Goal: Information Seeking & Learning: Check status

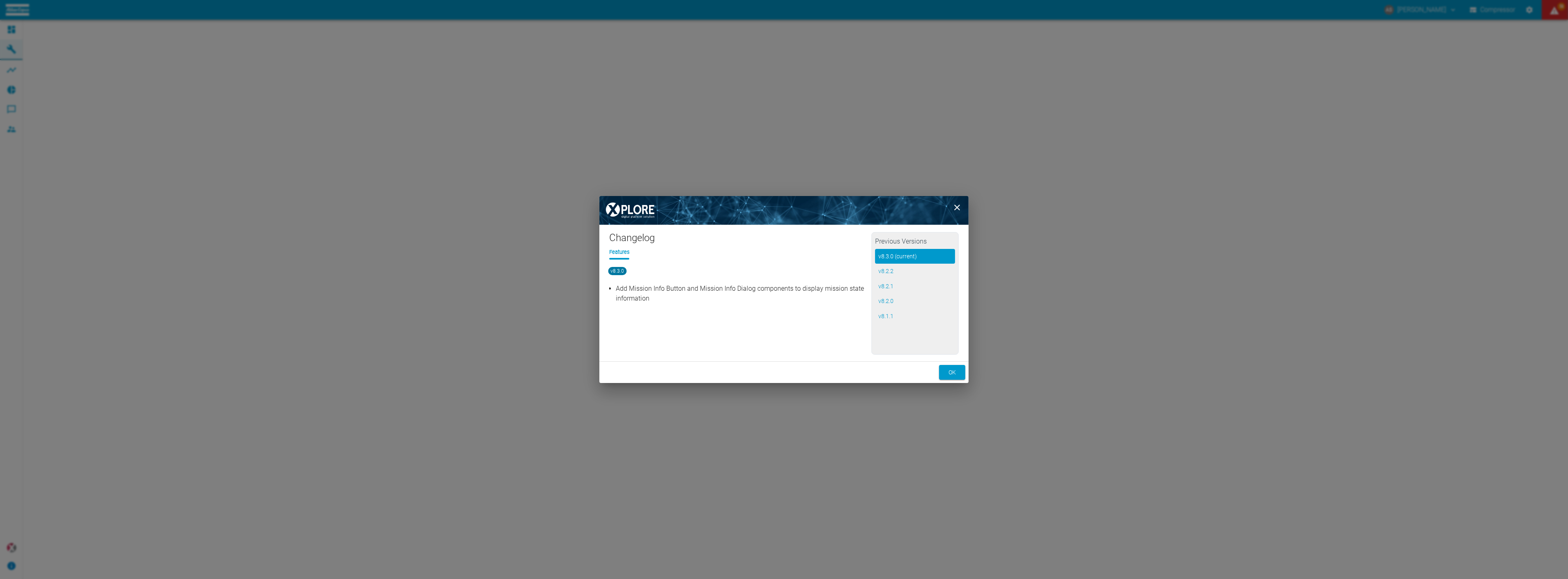
drag, startPoint x: 0, startPoint y: 0, endPoint x: 681, endPoint y: 294, distance: 741.8
click at [681, 294] on div "Changelog Features v8.3.0 Add Mission Info Button and Mission Info Dialog compo…" at bounding box center [783, 290] width 369 height 188
click at [949, 374] on button "ok" at bounding box center [952, 372] width 26 height 15
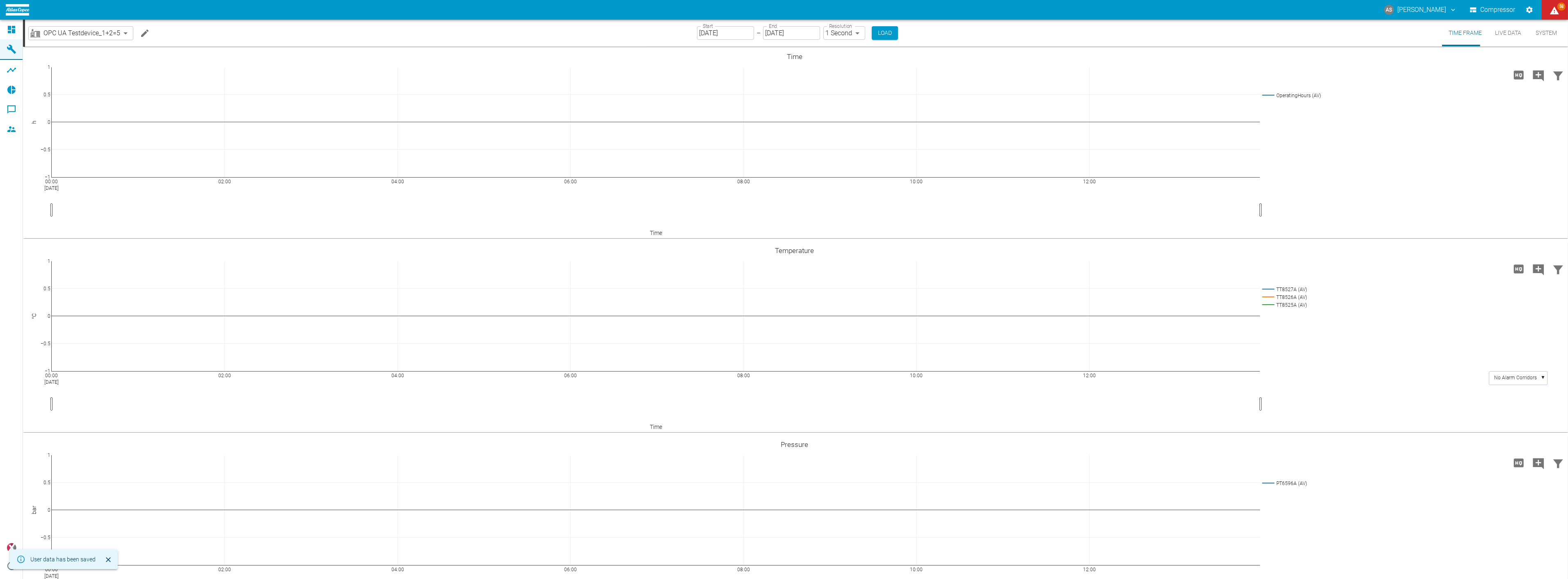
click at [101, 31] on body "AS [PERSON_NAME] Compressor 58 Dashboard Machines Analyses Reports Comments Mem…" at bounding box center [784, 290] width 1568 height 579
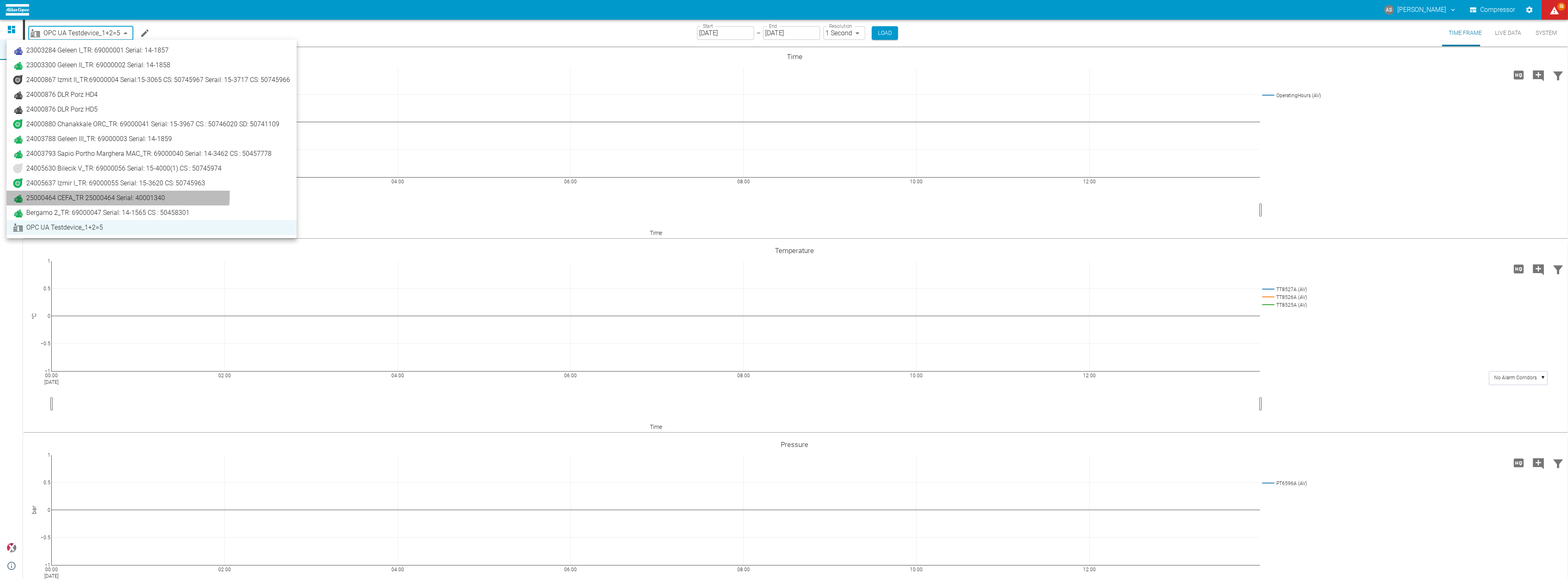
click at [94, 194] on span "25000464 CEFA_TR 25000464 Serial: 40001340" at bounding box center [95, 198] width 138 height 10
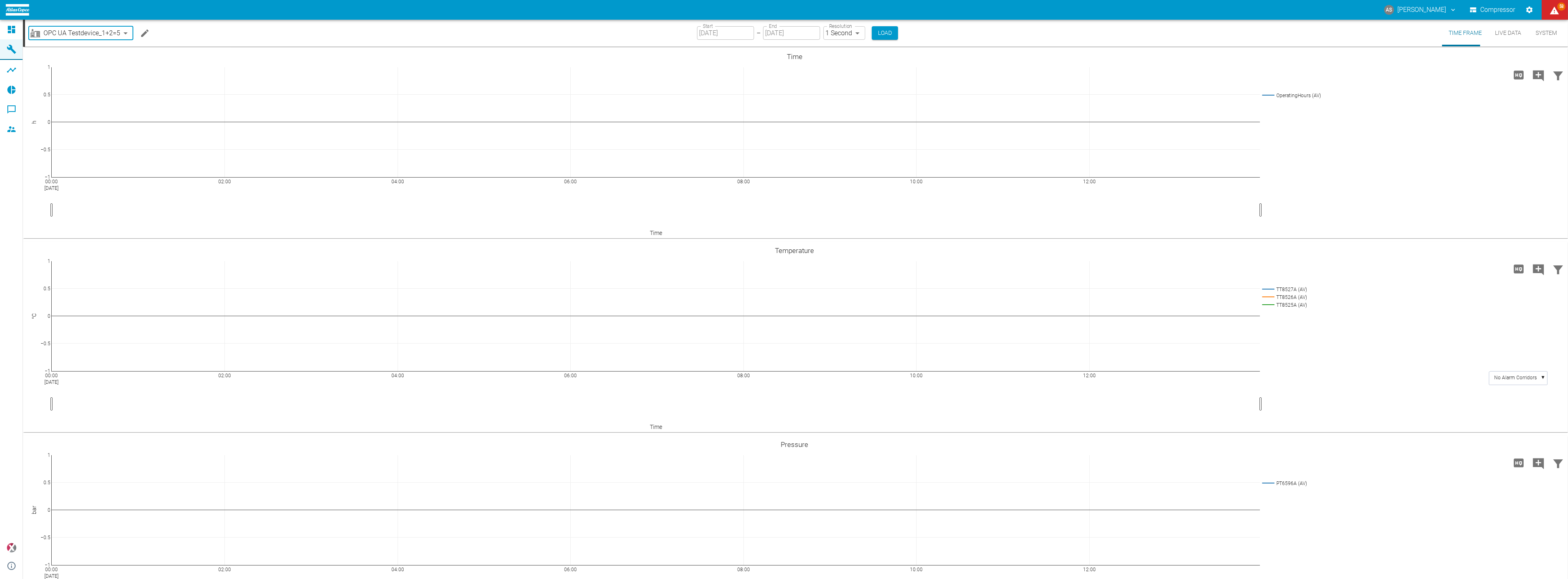
type input "44466a85-c59a-4c11-a2e3-eeff928b5c1e"
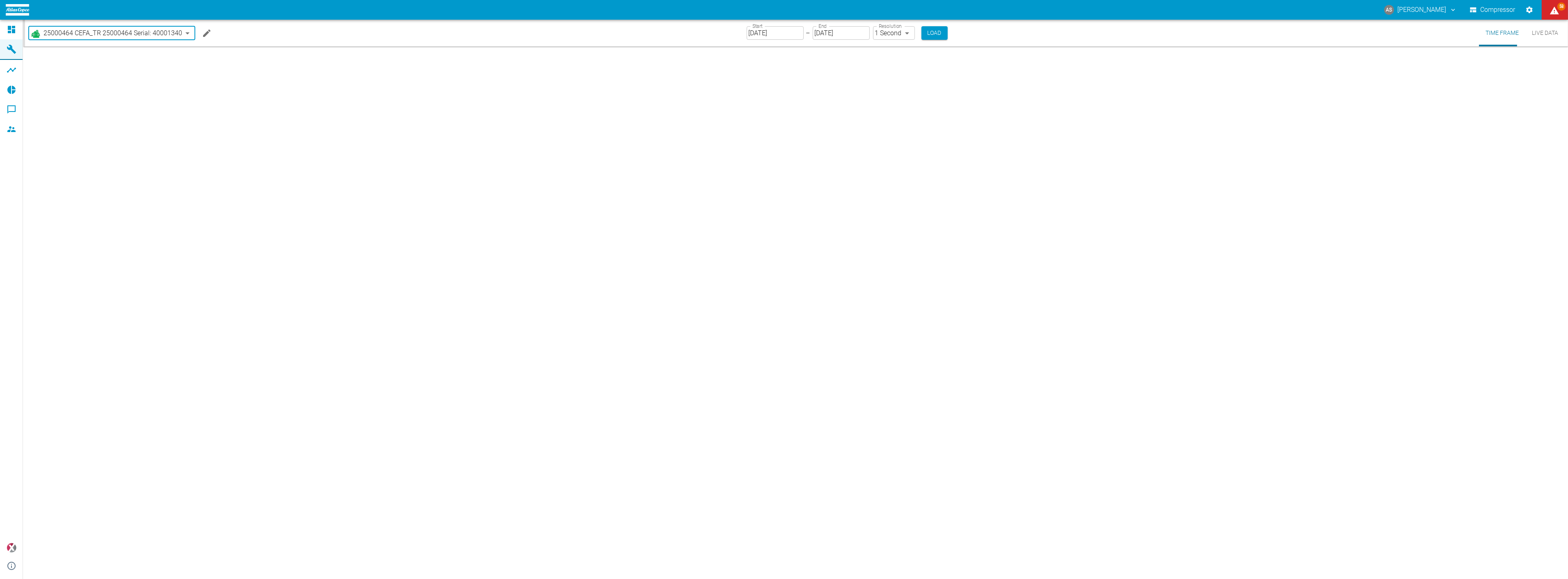
type input "[DATE]"
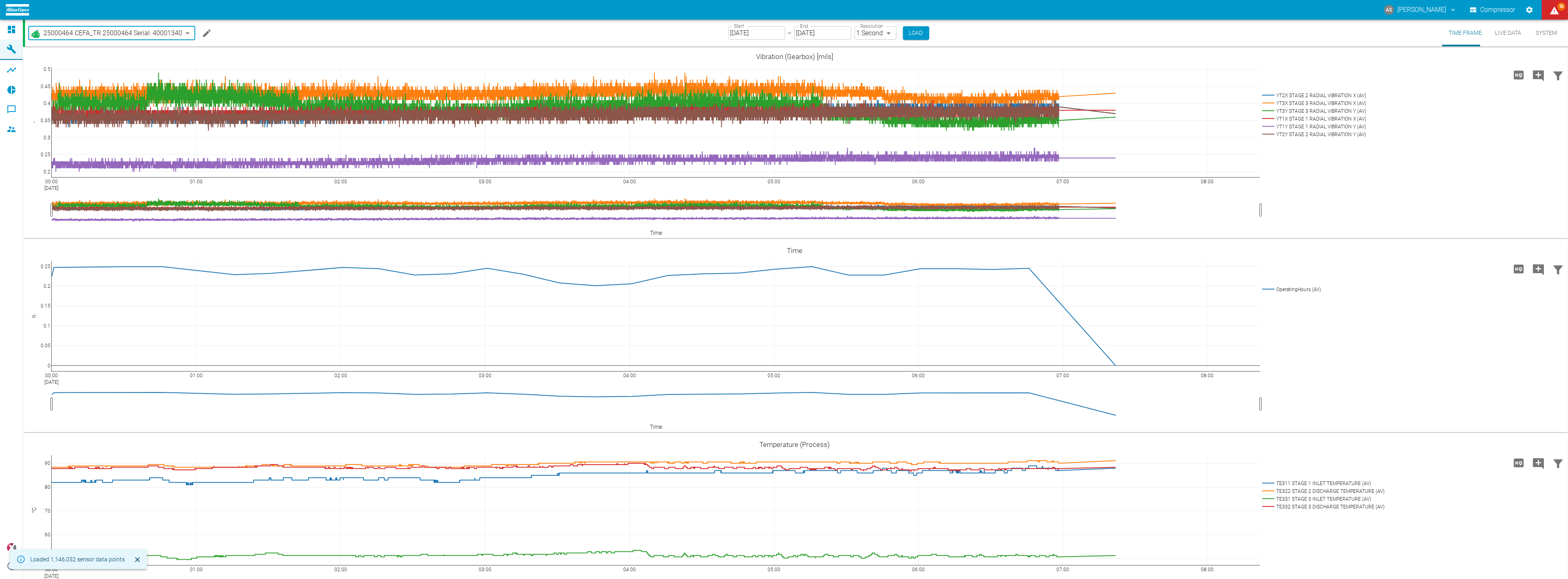
click at [757, 34] on input "[DATE]" at bounding box center [756, 33] width 57 height 14
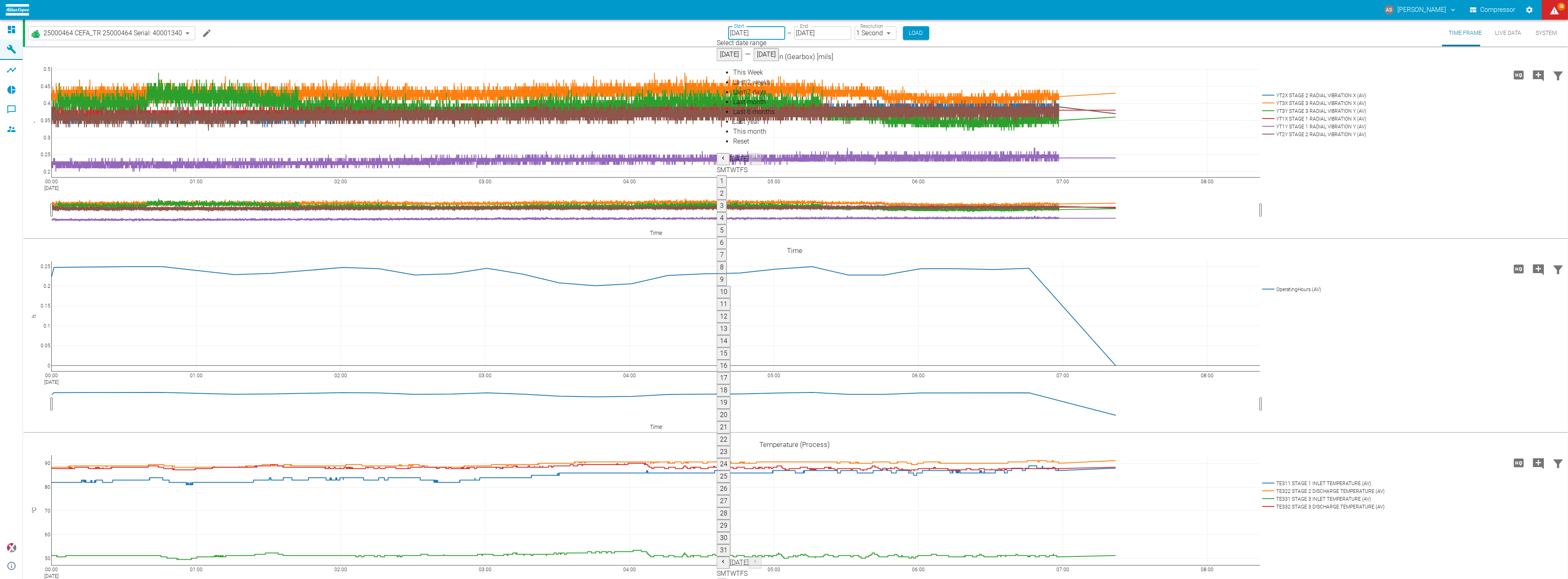
click at [727, 175] on button "1" at bounding box center [722, 181] width 10 height 12
type input "[DATE]"
type input "10min"
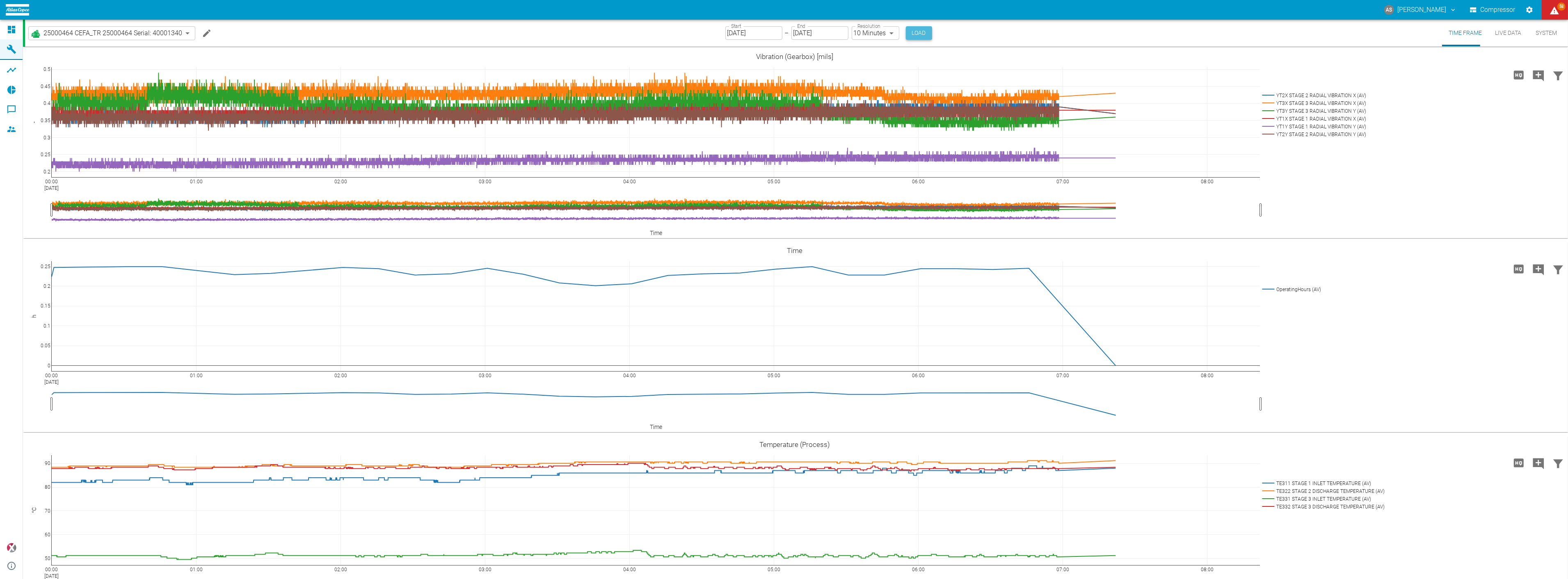
click at [906, 31] on button "Load" at bounding box center [919, 33] width 26 height 14
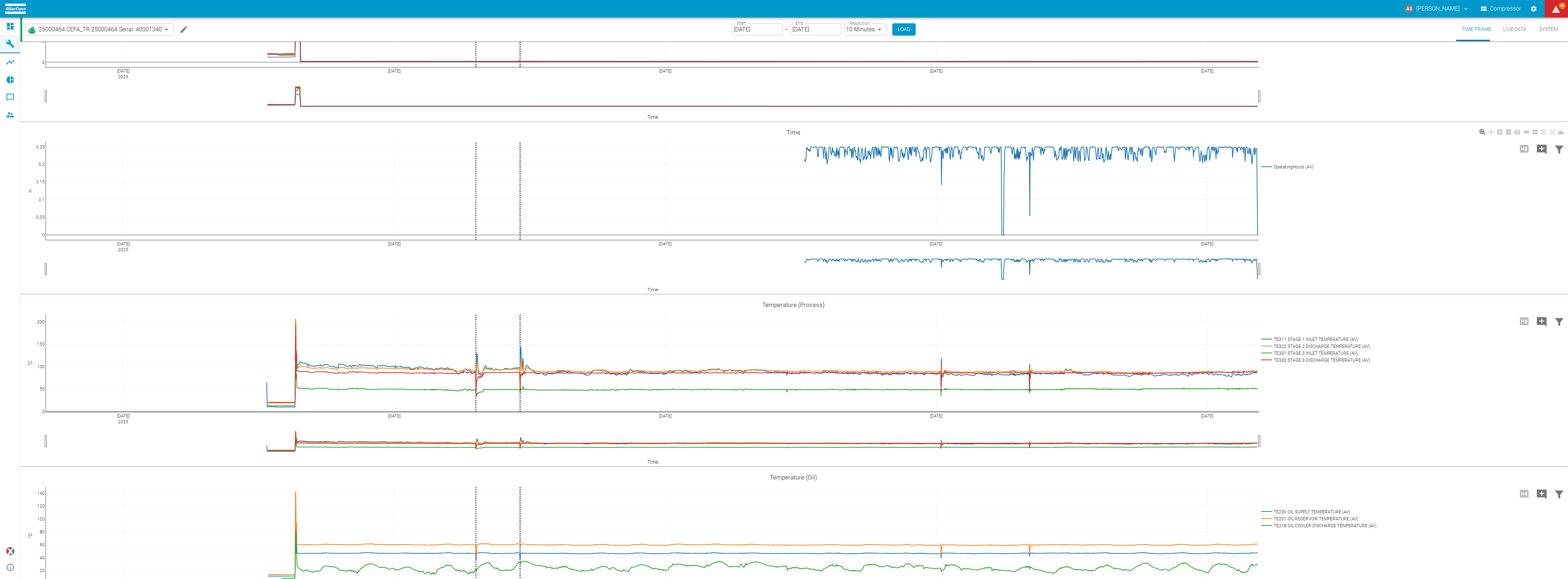
scroll to position [91, 0]
drag, startPoint x: 1046, startPoint y: 427, endPoint x: 1038, endPoint y: 438, distance: 13.6
click at [1039, 434] on div "[DATE] Aug [DATE] Aug [DATE] 0 50 100 150 200 TE311 STAGE 1 INLET TEMPERATURE (…" at bounding box center [793, 381] width 1545 height 164
drag, startPoint x: 1039, startPoint y: 435, endPoint x: 932, endPoint y: 443, distance: 107.3
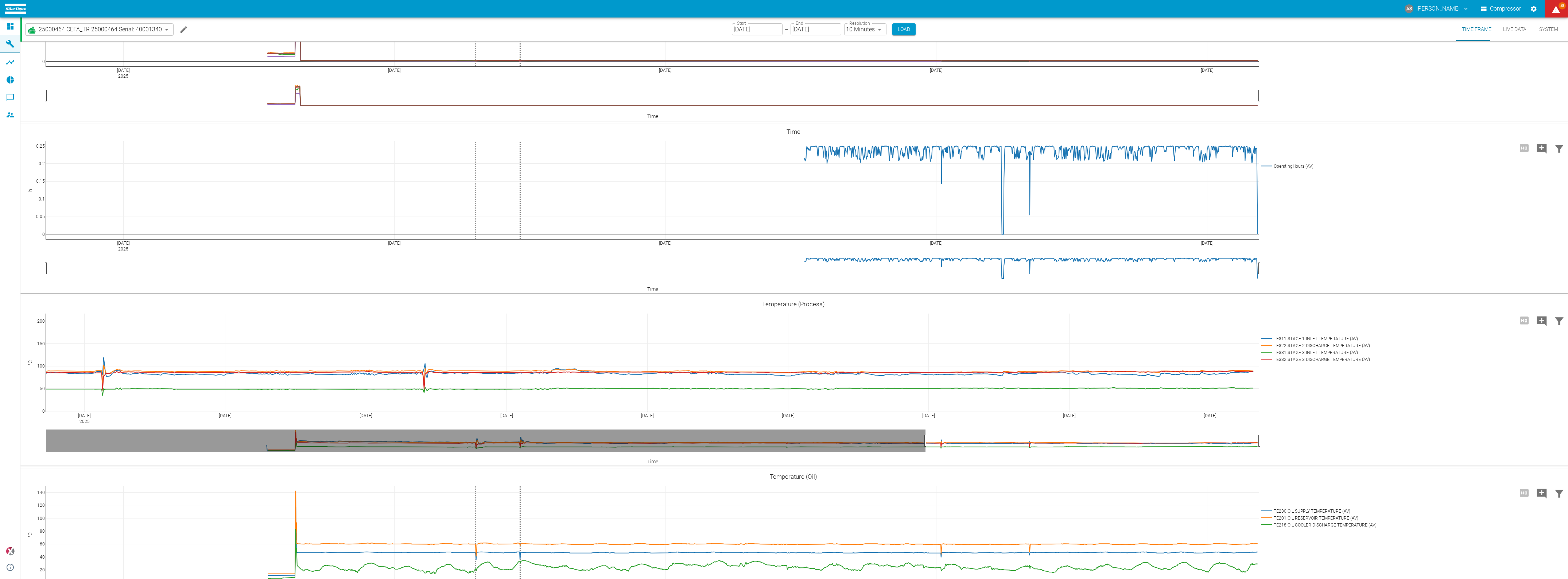
drag, startPoint x: 222, startPoint y: 449, endPoint x: 1102, endPoint y: 451, distance: 880.0
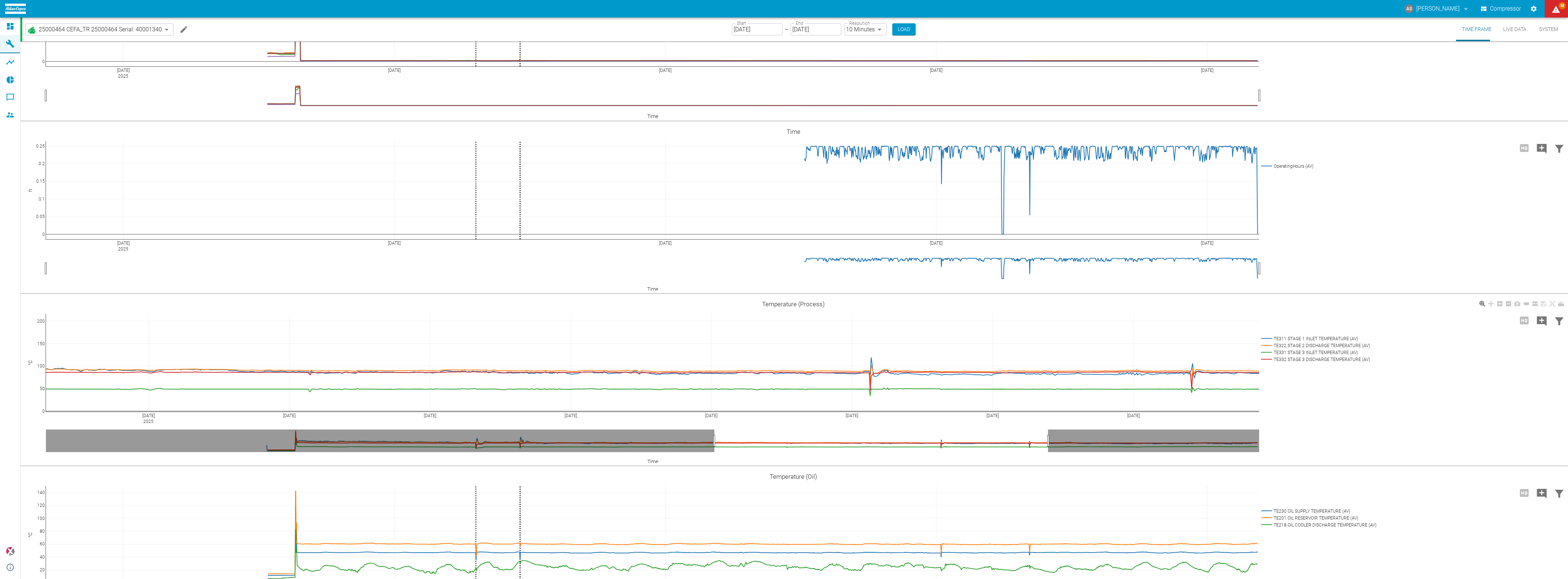
drag, startPoint x: 1231, startPoint y: 440, endPoint x: 1020, endPoint y: 455, distance: 211.5
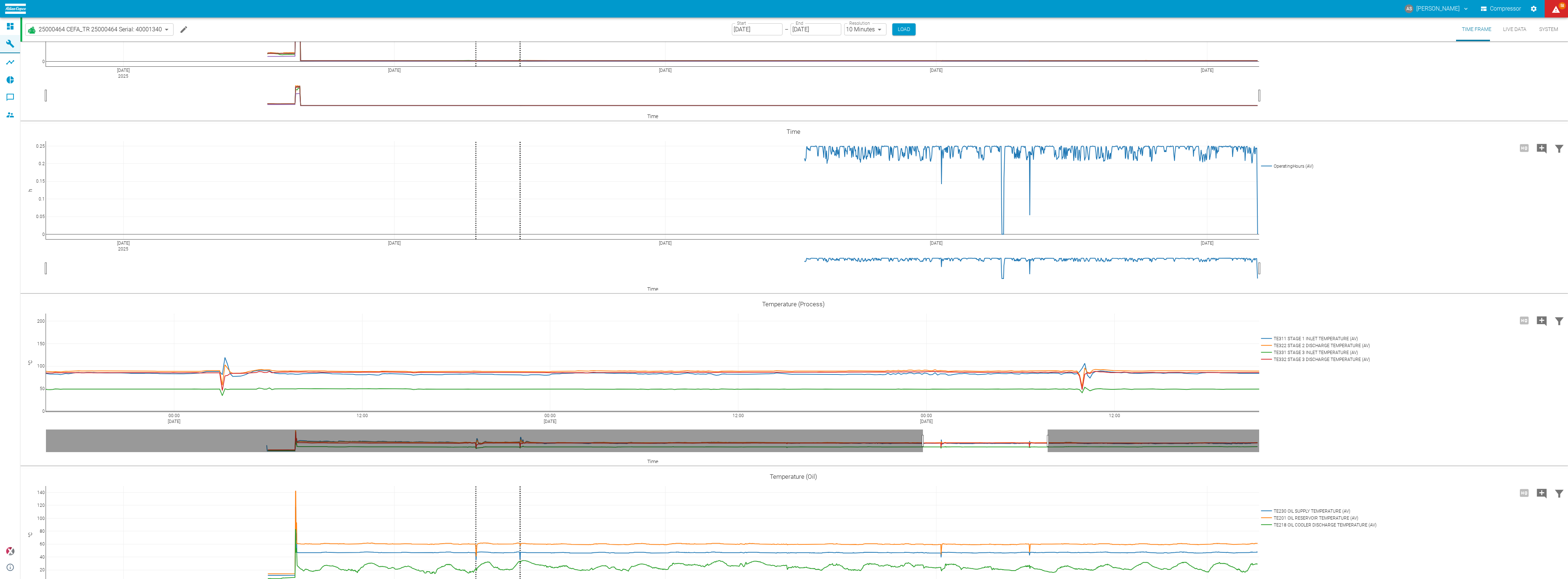
drag, startPoint x: 713, startPoint y: 441, endPoint x: 923, endPoint y: 434, distance: 210.1
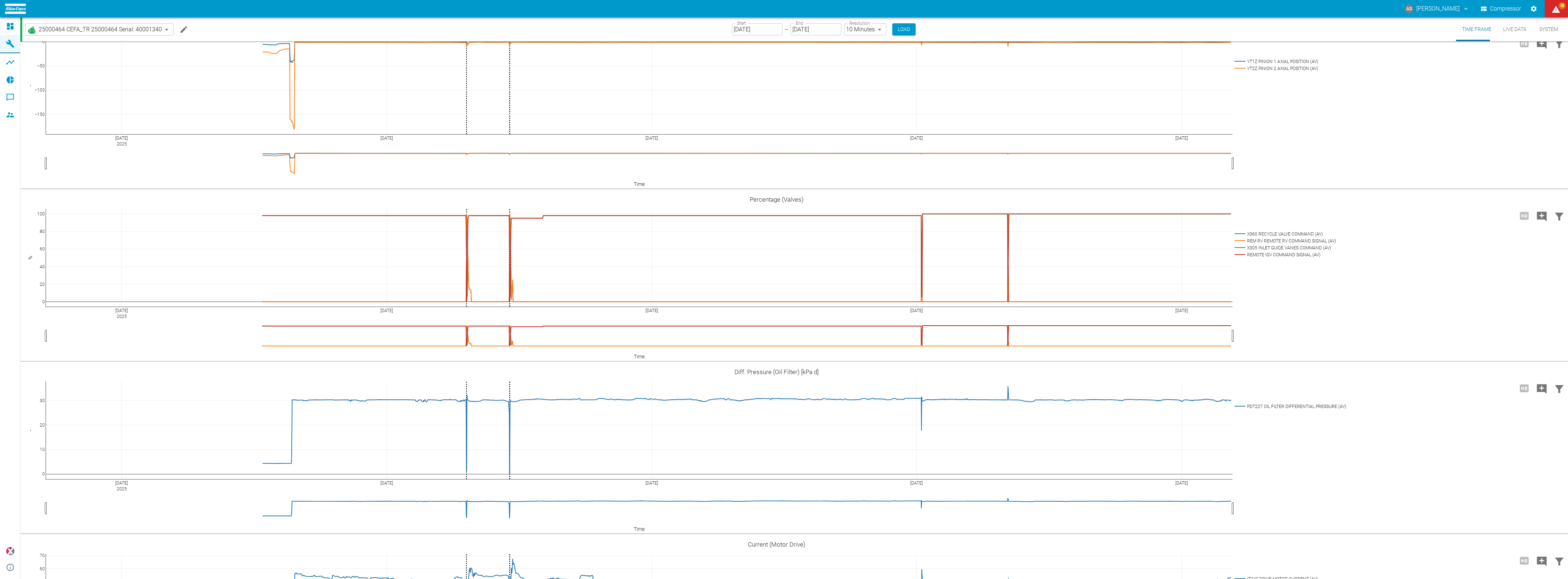
scroll to position [1869, 0]
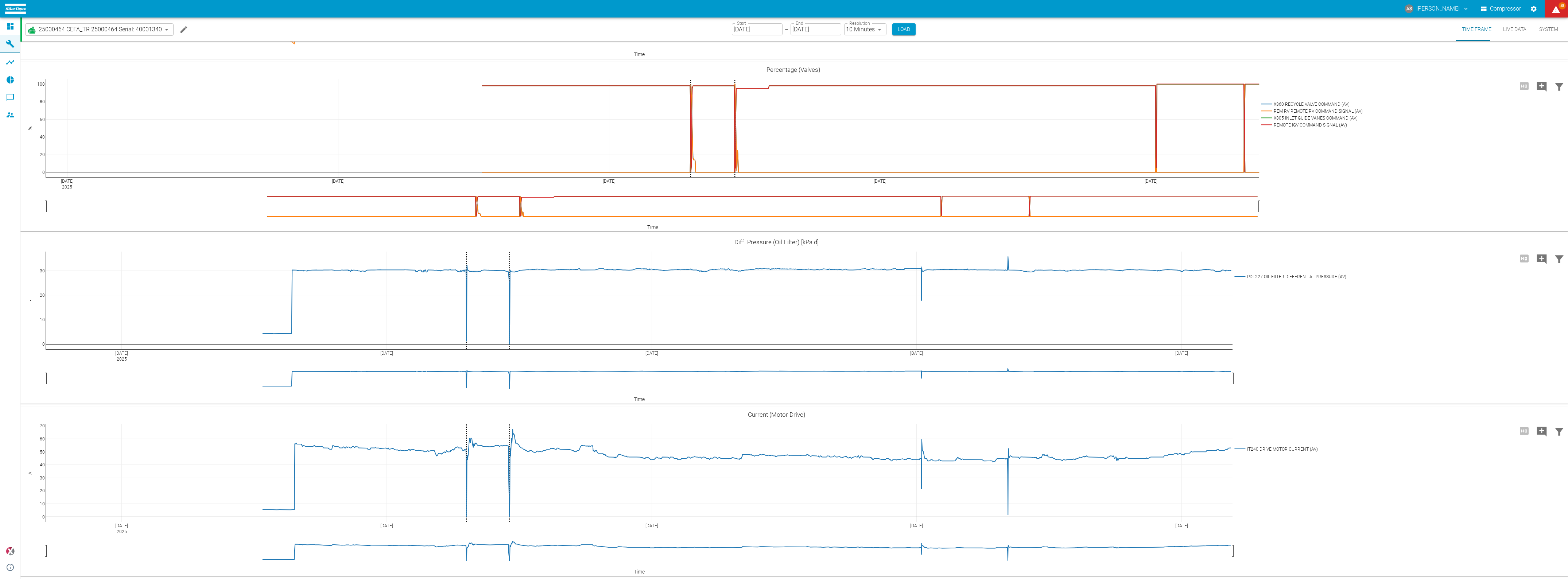
drag, startPoint x: 910, startPoint y: 359, endPoint x: 1125, endPoint y: 365, distance: 215.1
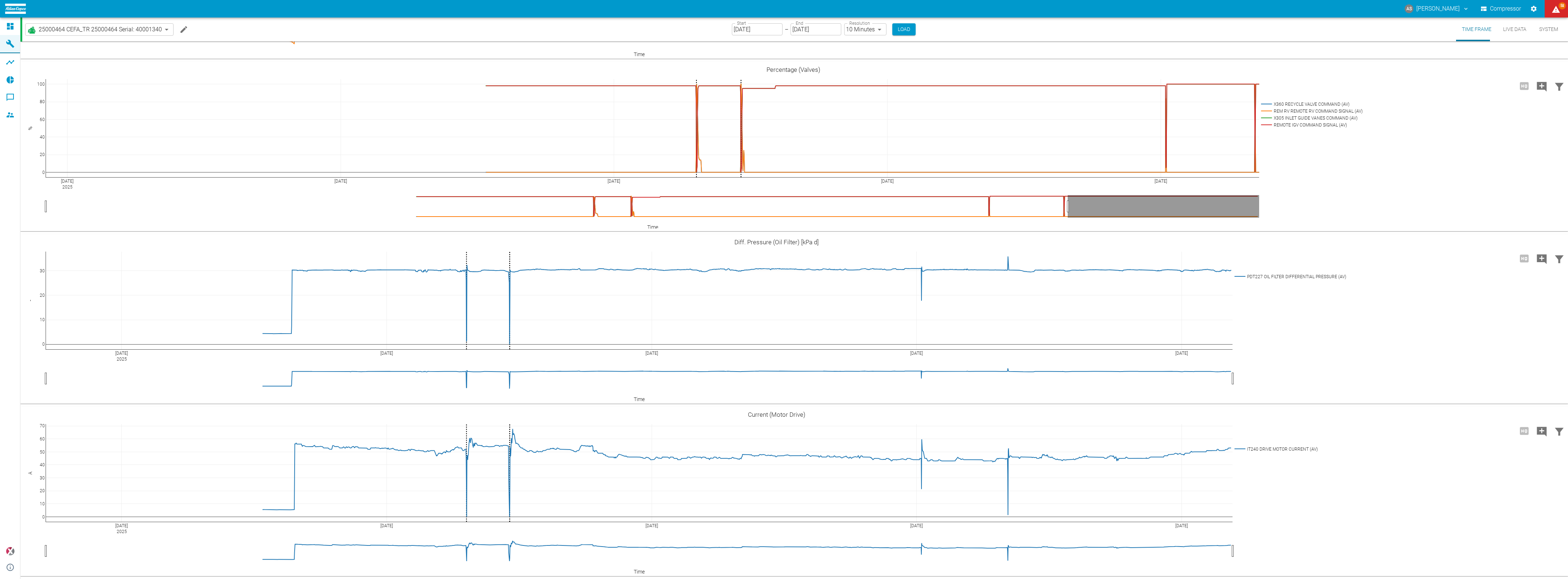
drag, startPoint x: 880, startPoint y: 384, endPoint x: 870, endPoint y: 399, distance: 18.0
drag, startPoint x: 386, startPoint y: 388, endPoint x: 388, endPoint y: 405, distance: 17.1
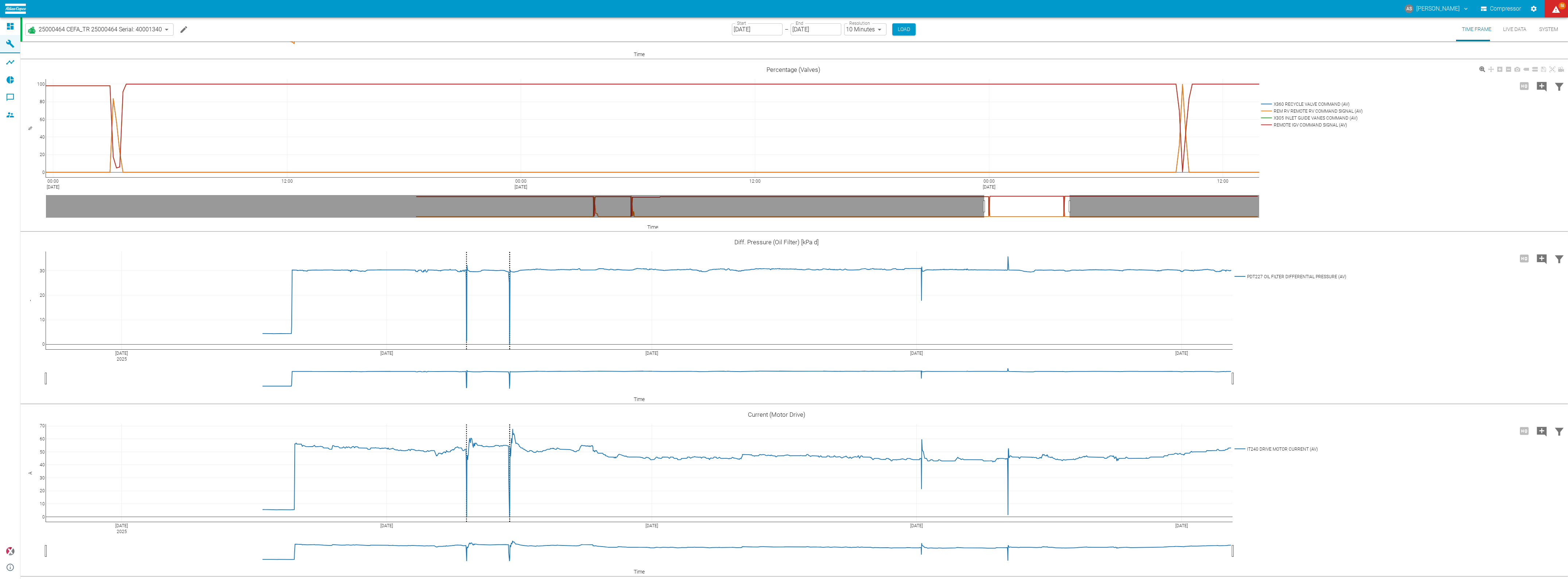
drag, startPoint x: 47, startPoint y: 381, endPoint x: 978, endPoint y: 366, distance: 931.1
click at [1393, 428] on icon "Add comment" at bounding box center [1542, 432] width 10 height 10
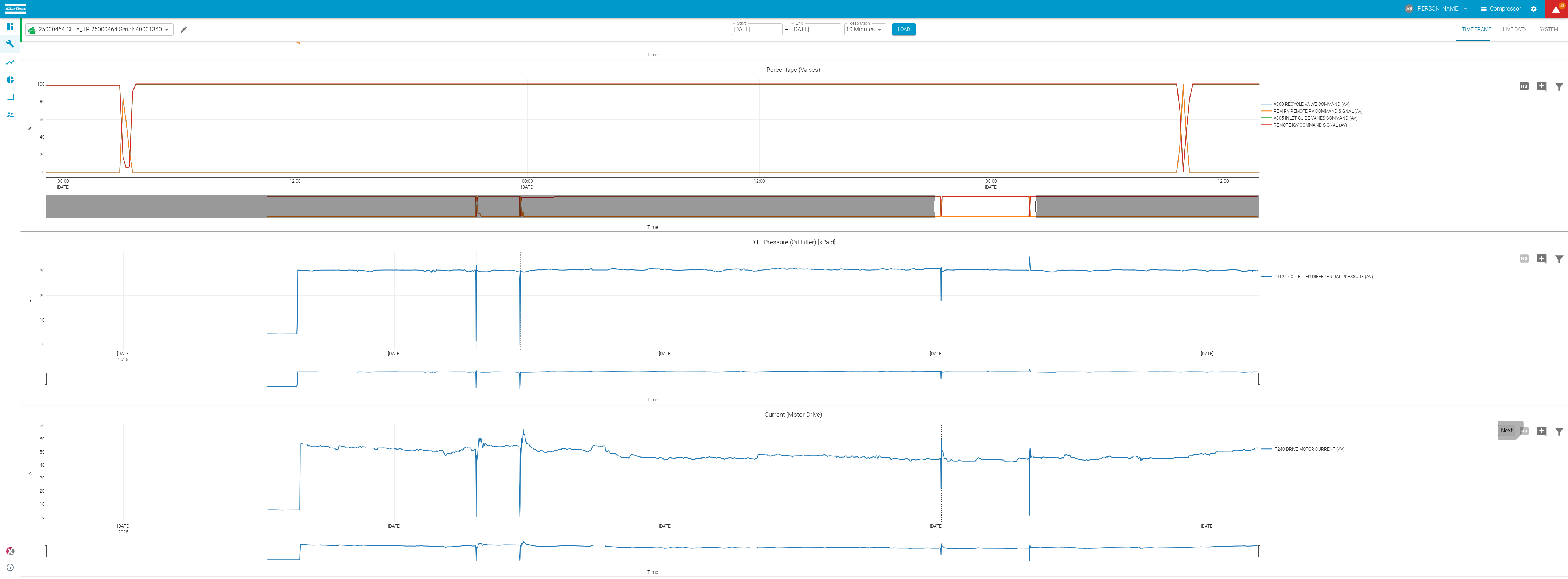
click at [1393, 427] on button "Next" at bounding box center [1507, 431] width 18 height 11
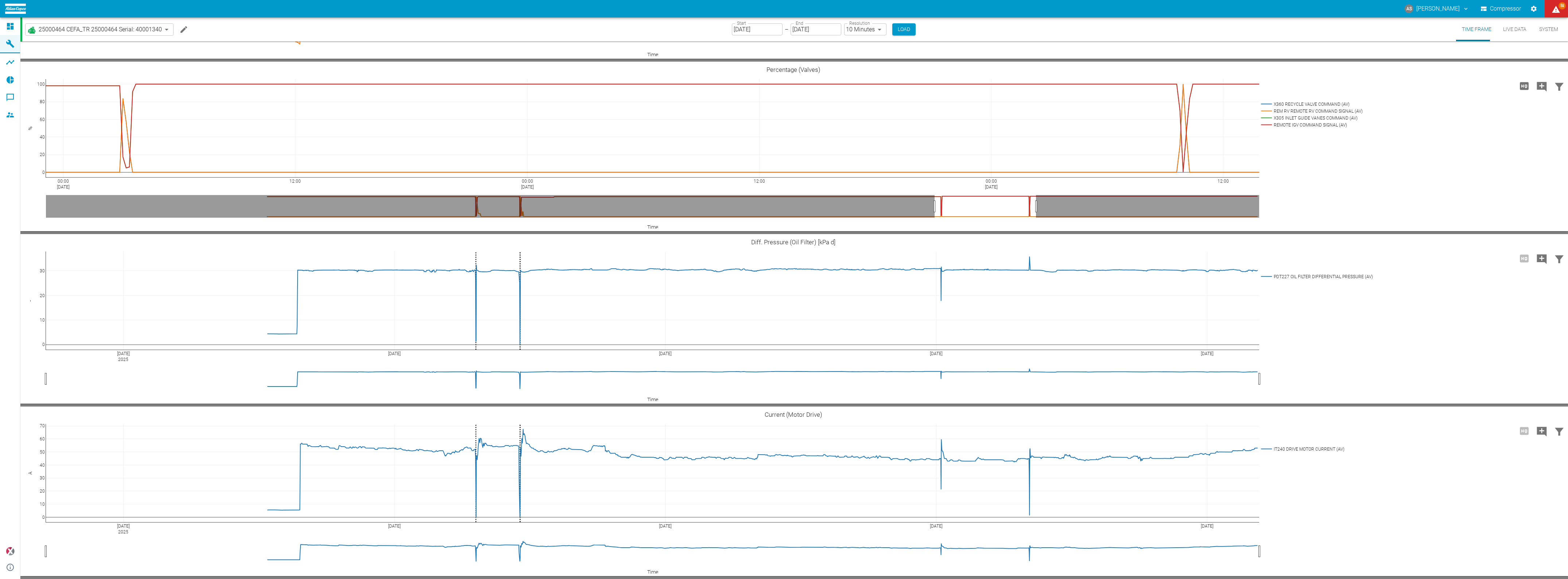
type textarea "Trip count 3 since TR commisioning"
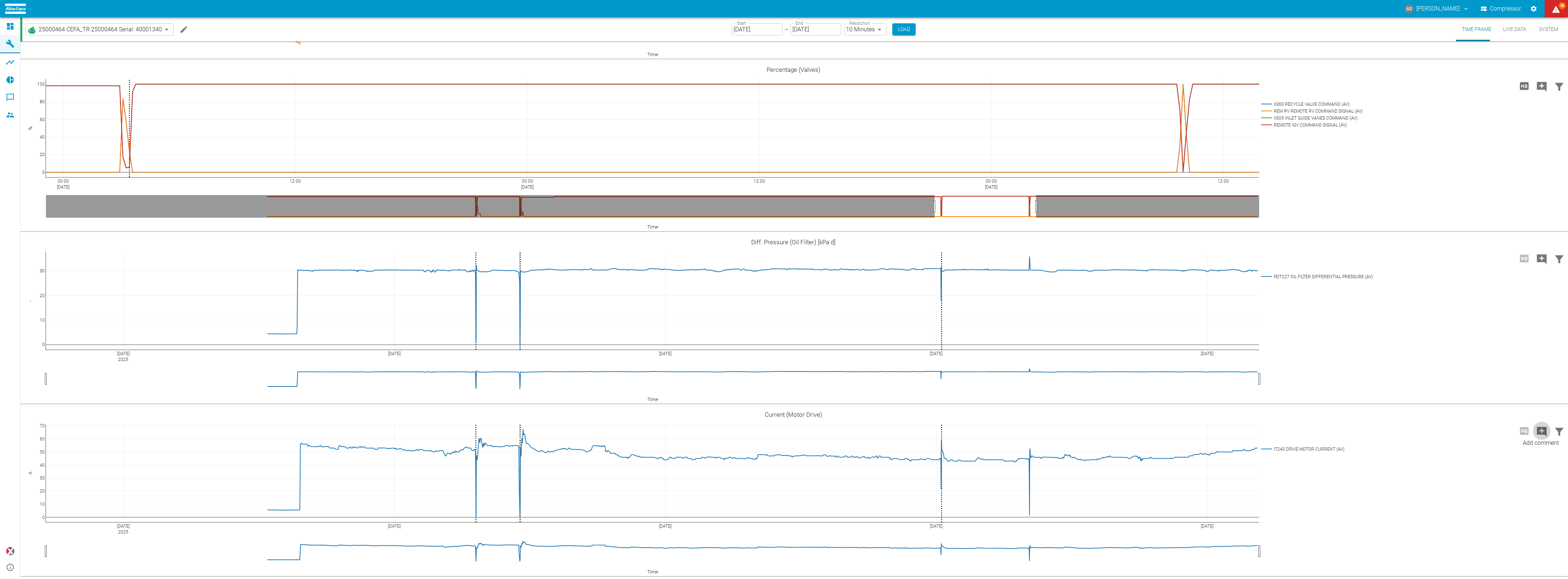
click at [1393, 432] on icon "Add comment" at bounding box center [1542, 432] width 10 height 10
click at [1393, 432] on button "Next" at bounding box center [1507, 431] width 18 height 11
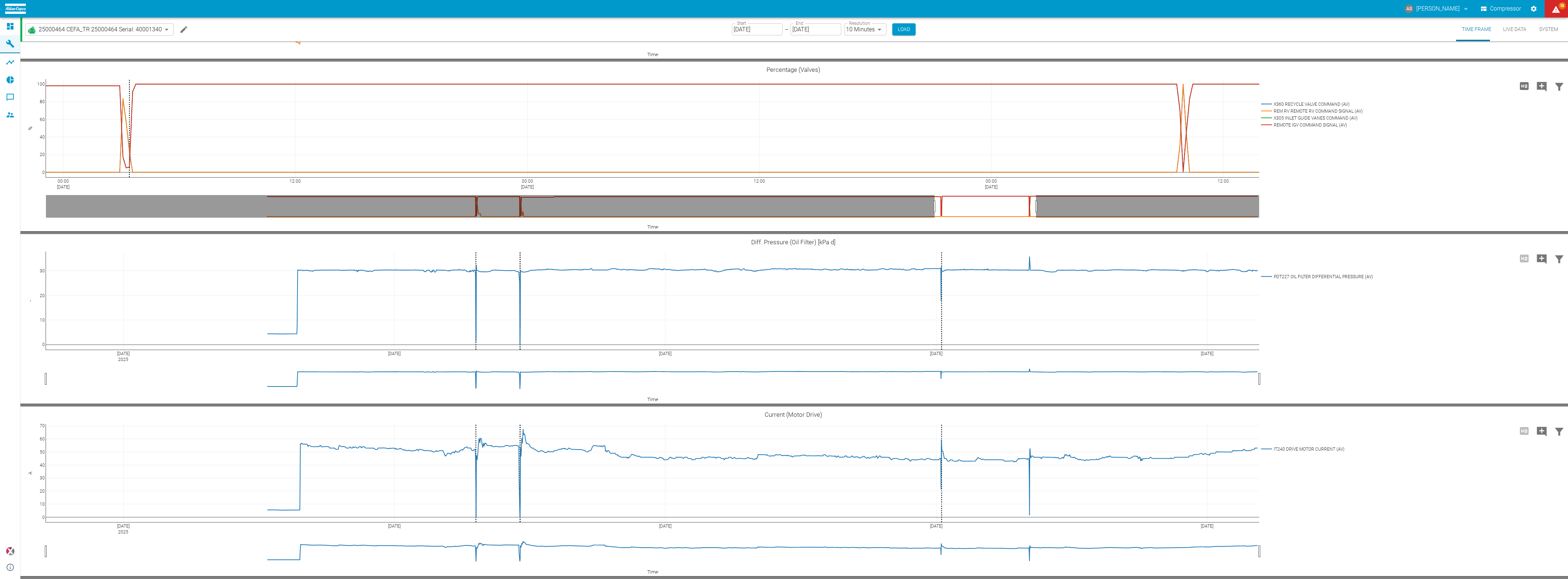
type textarea "Trip 4 since commisioning of TR"
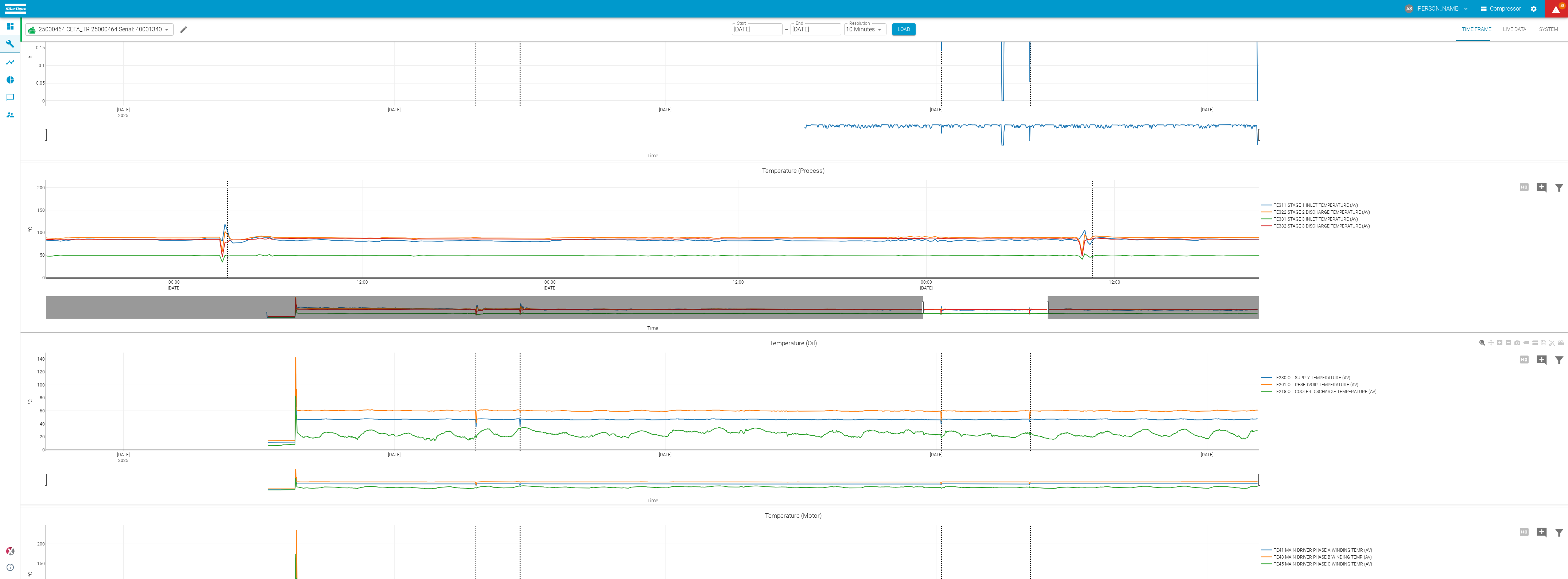
scroll to position [0, 0]
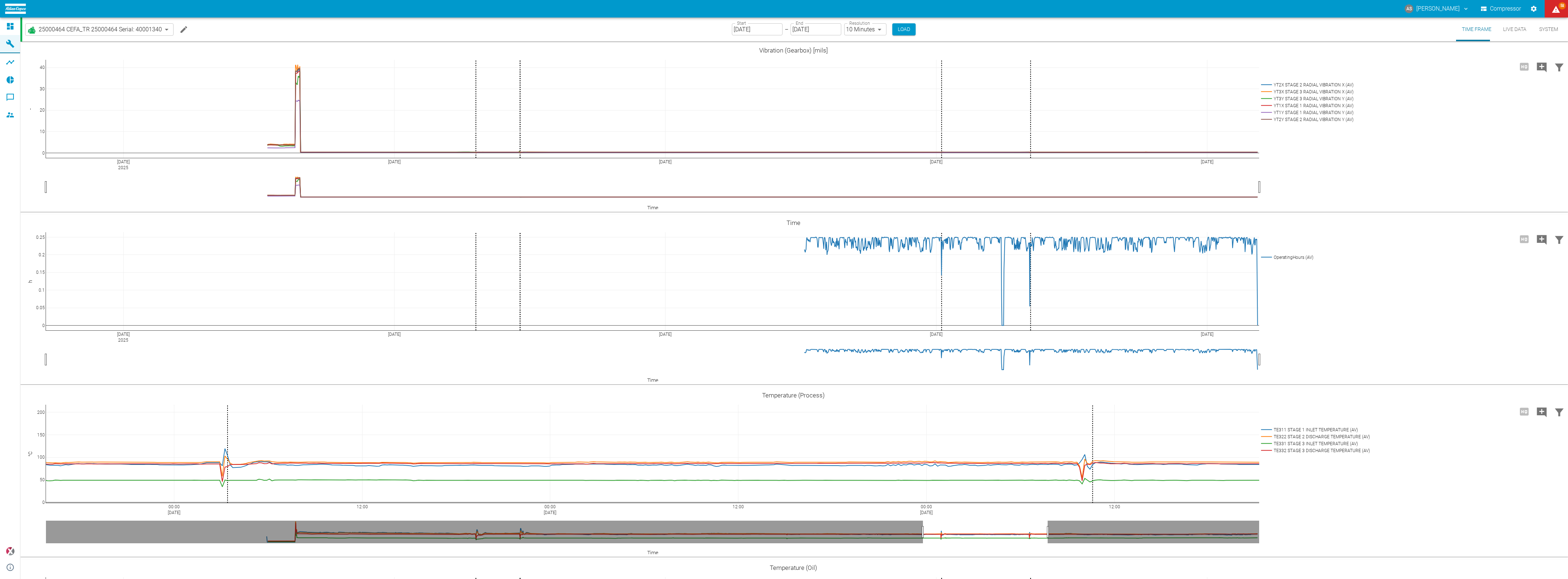
click at [49, 28] on body "AS [PERSON_NAME] Compressor 58 Dashboard Machines Analyses Reports Comments Mem…" at bounding box center [784, 289] width 1568 height 579
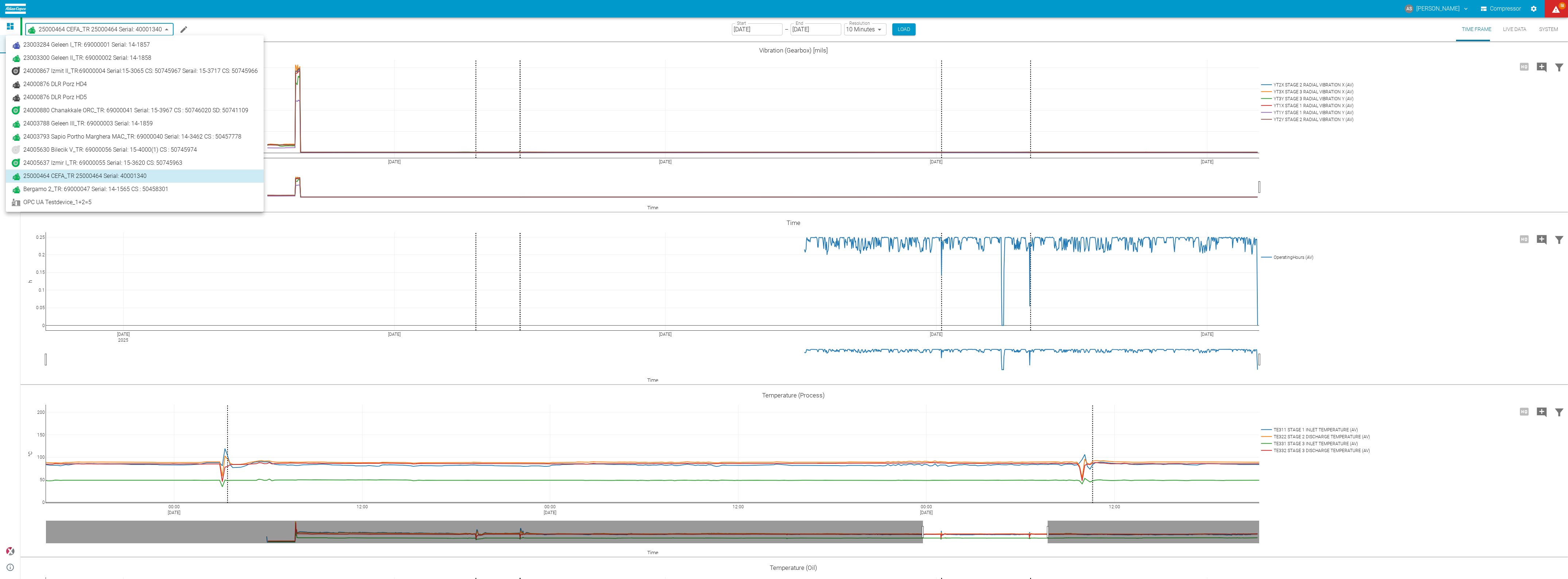
click at [47, 110] on span "24000880 Chanakkale ORC_TR: 69000041 Serial: 15-3967 CS : 50746020 SD: 50741109" at bounding box center [136, 110] width 225 height 9
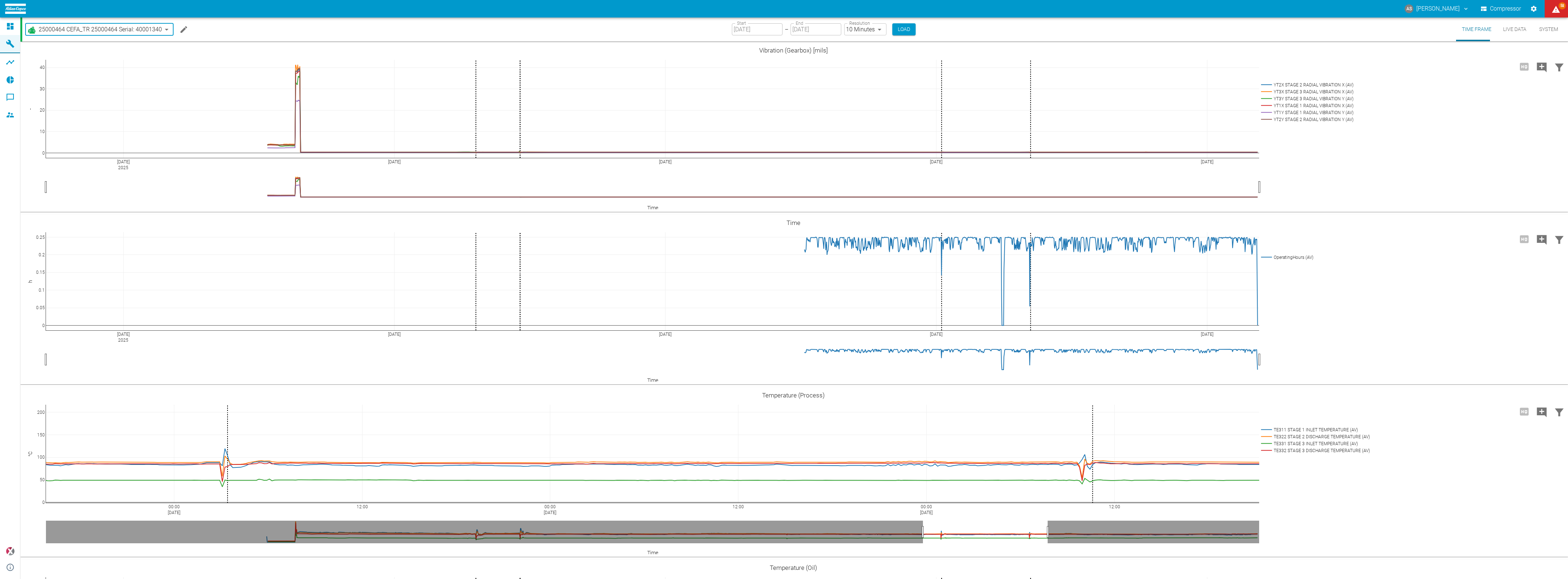
type input "0e4d3a30-f7ce-4132-a474-0e0a736dedb2"
type input "[DATE]"
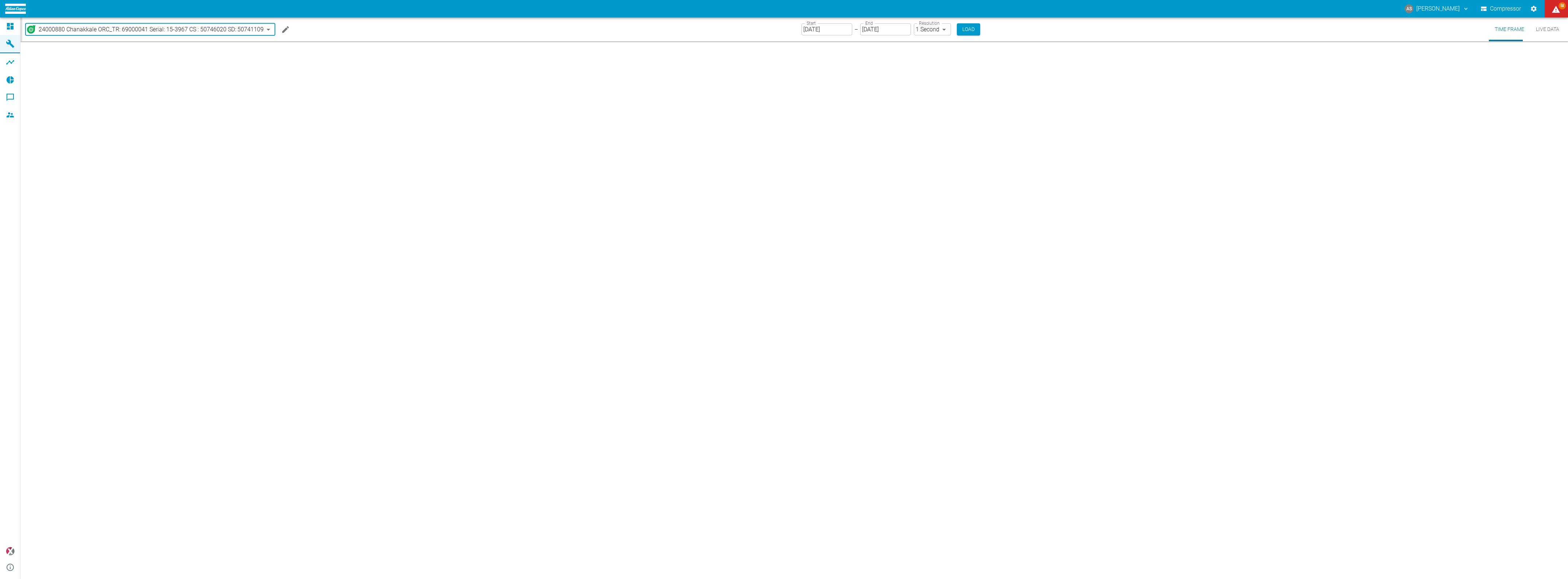
type input "2min"
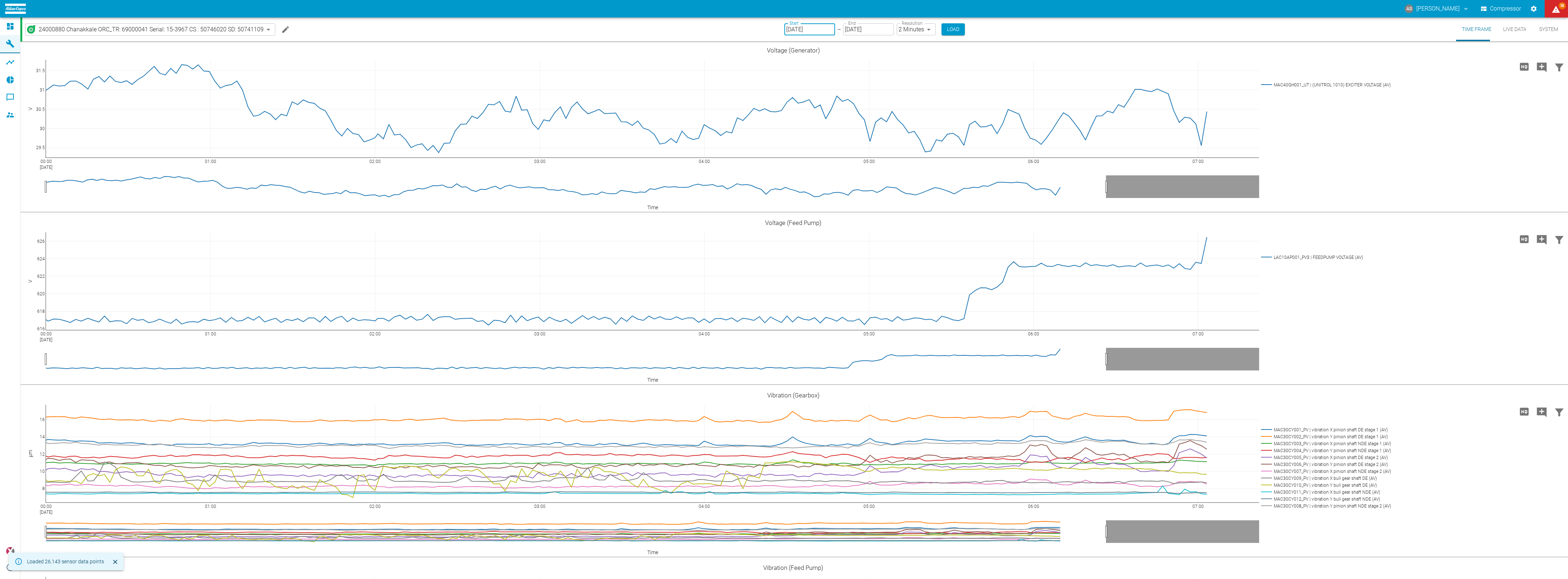
click at [785, 27] on input "[DATE]" at bounding box center [810, 29] width 51 height 12
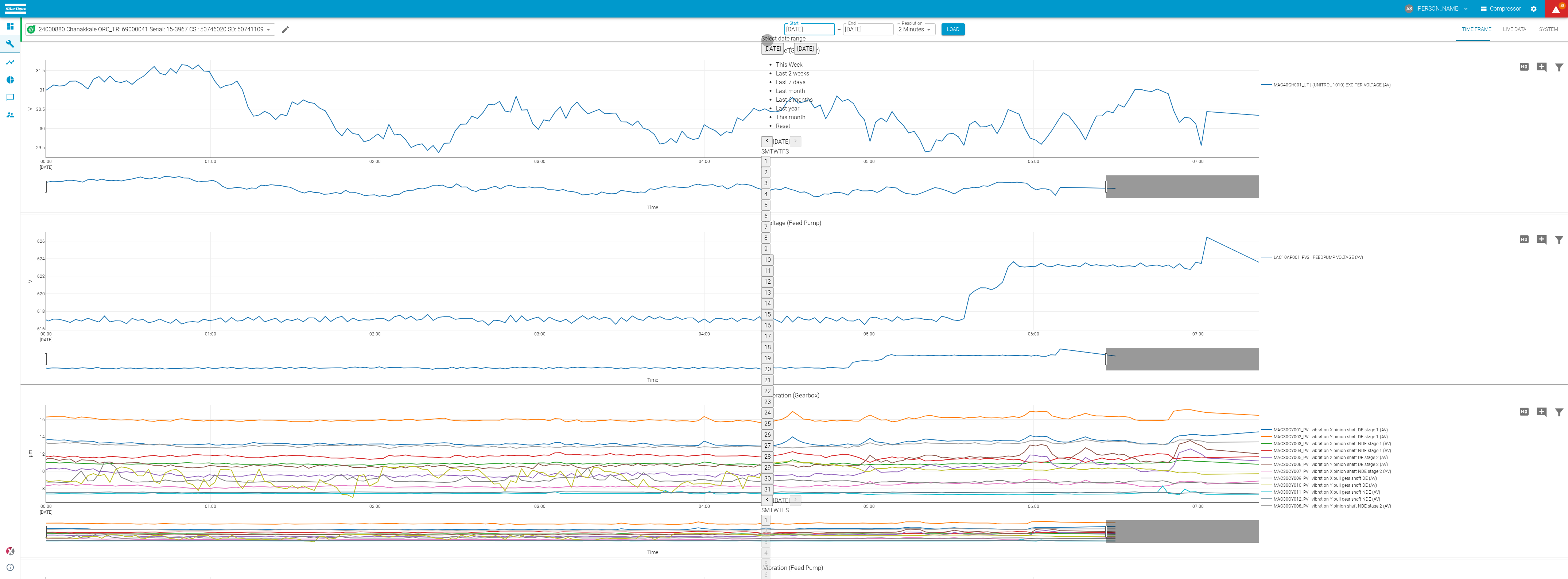
click at [771, 156] on button "1" at bounding box center [766, 161] width 9 height 11
type input "[DATE]"
type input "10min"
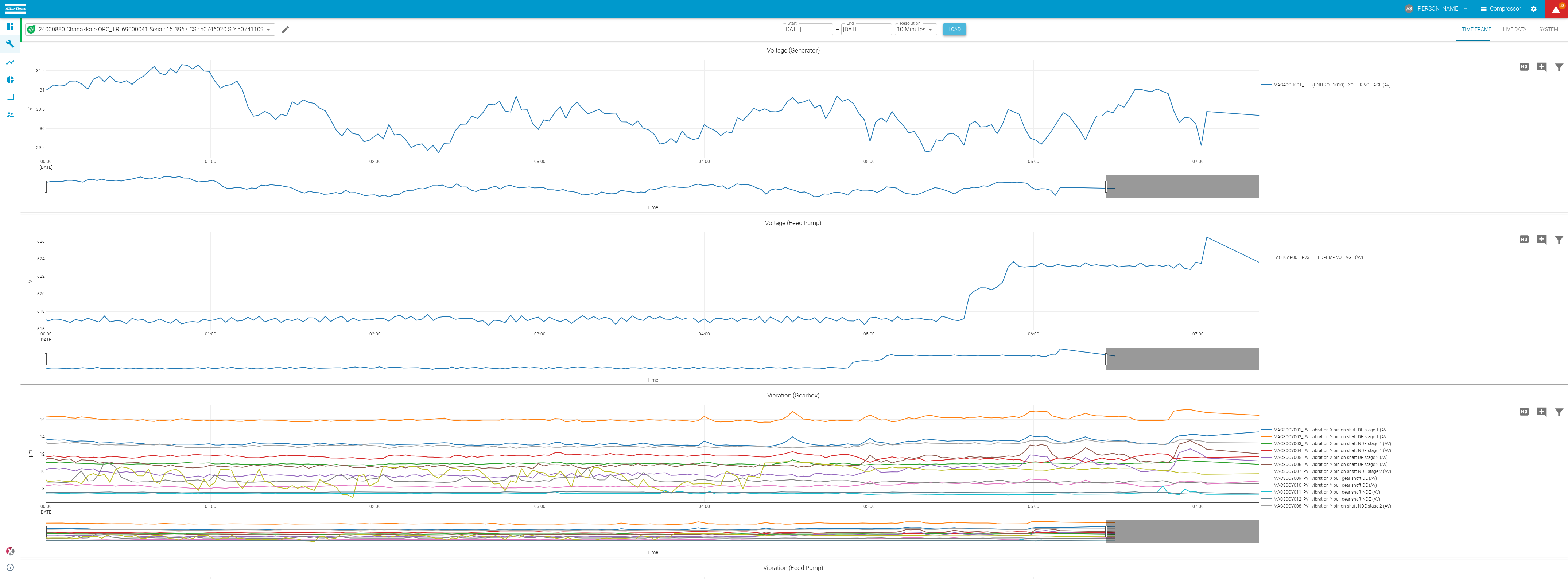
click at [943, 28] on button "Load" at bounding box center [954, 29] width 23 height 12
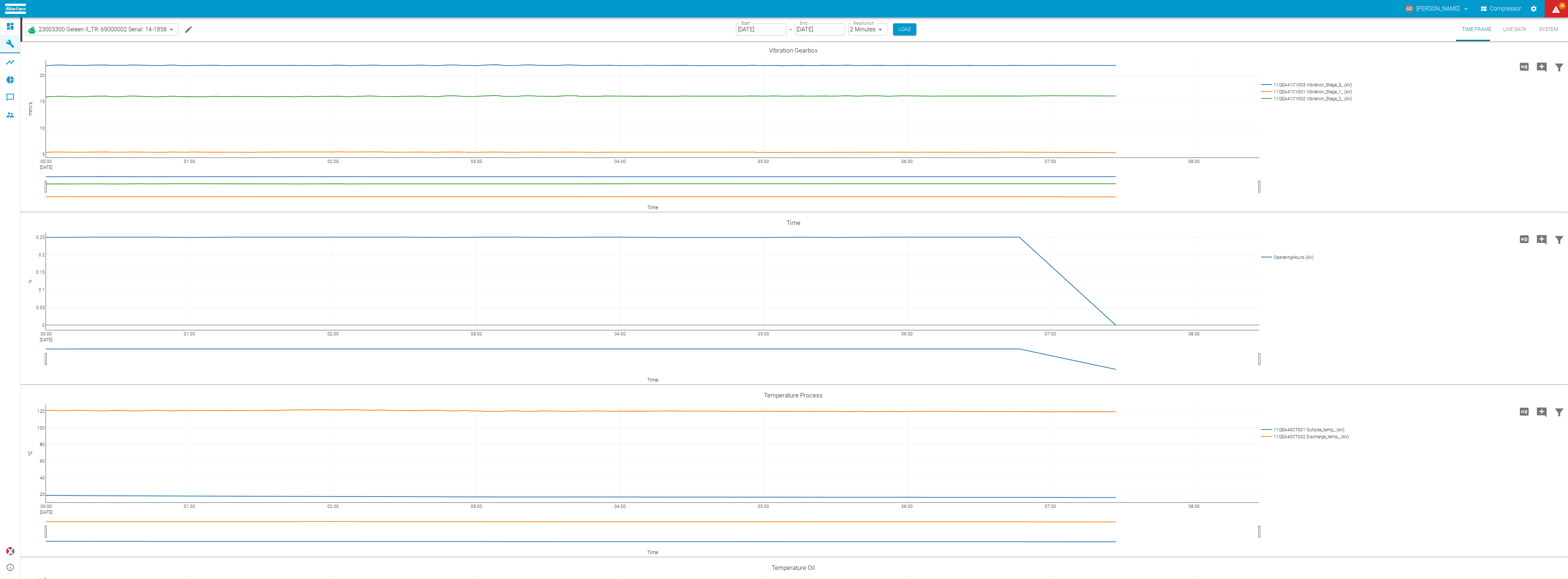
click at [10, 24] on icon at bounding box center [10, 26] width 9 height 9
click at [9, 24] on icon at bounding box center [10, 26] width 9 height 9
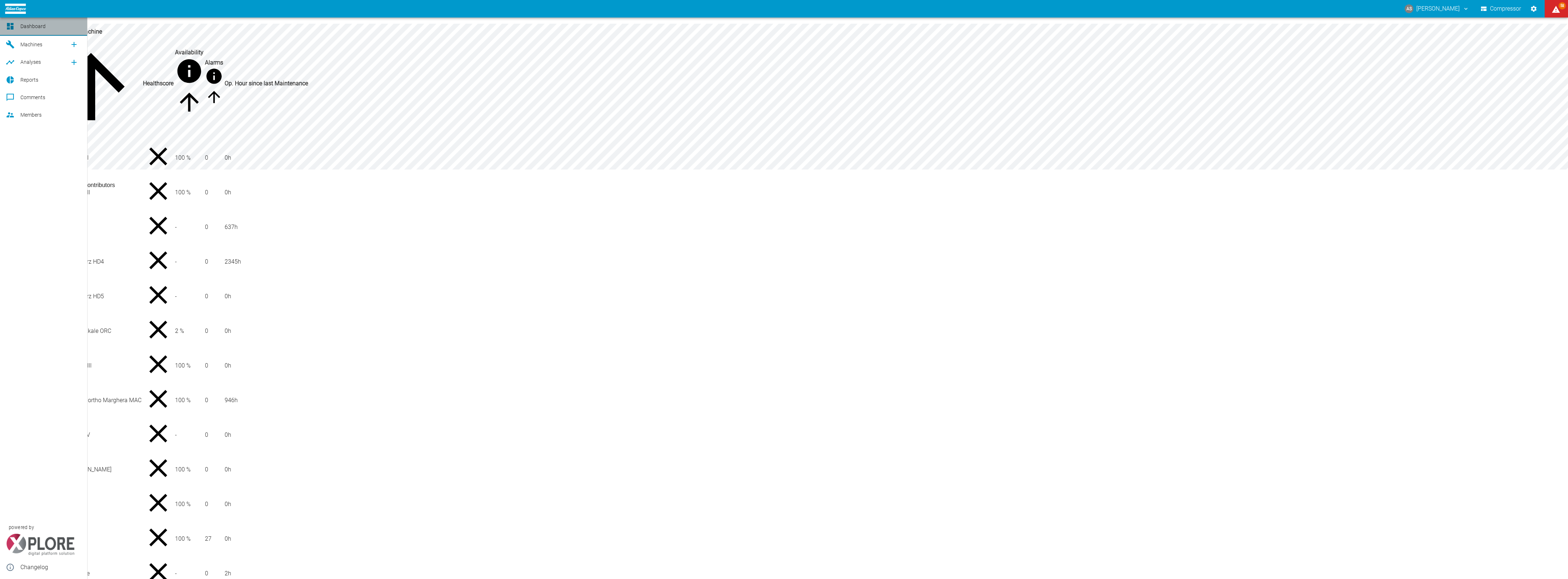
click at [10, 24] on icon at bounding box center [10, 26] width 9 height 9
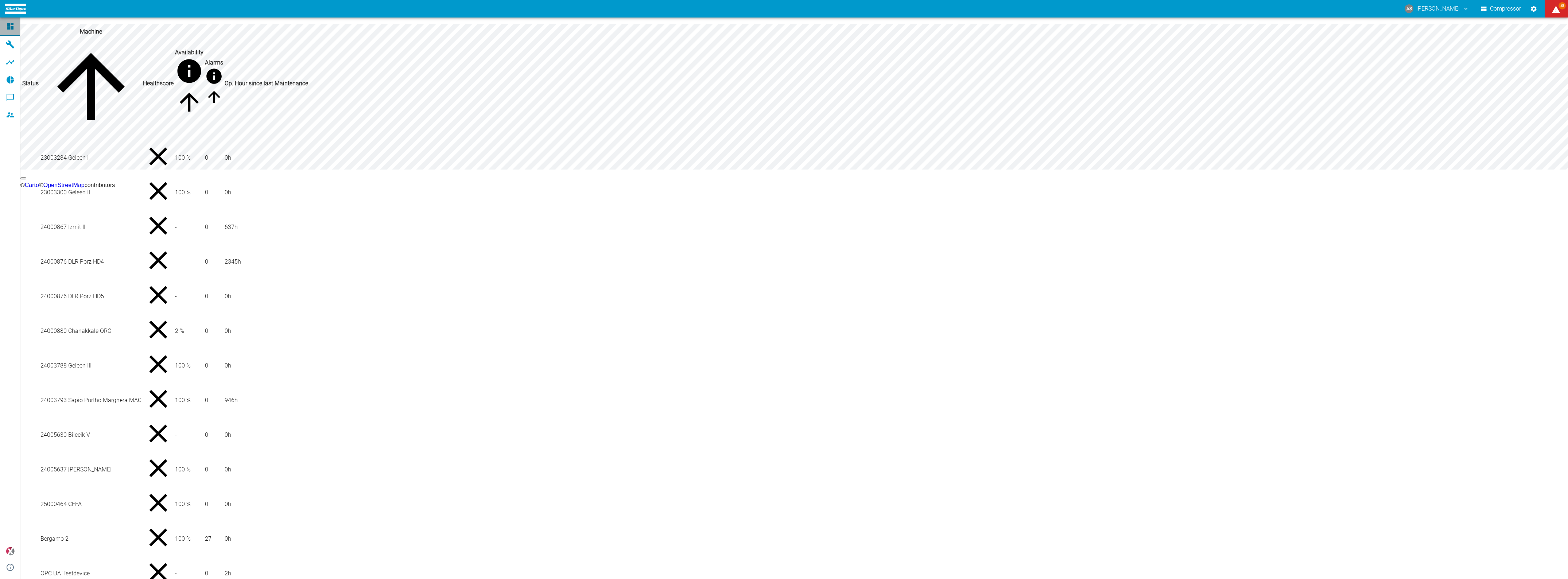
click at [10, 24] on icon at bounding box center [10, 26] width 9 height 9
drag, startPoint x: 44, startPoint y: 530, endPoint x: 3, endPoint y: 320, distance: 214.0
click at [44, 528] on div "© Carto © OpenStreetMap contributors Status Machine Healthscore Availability Al…" at bounding box center [784, 298] width 1568 height 562
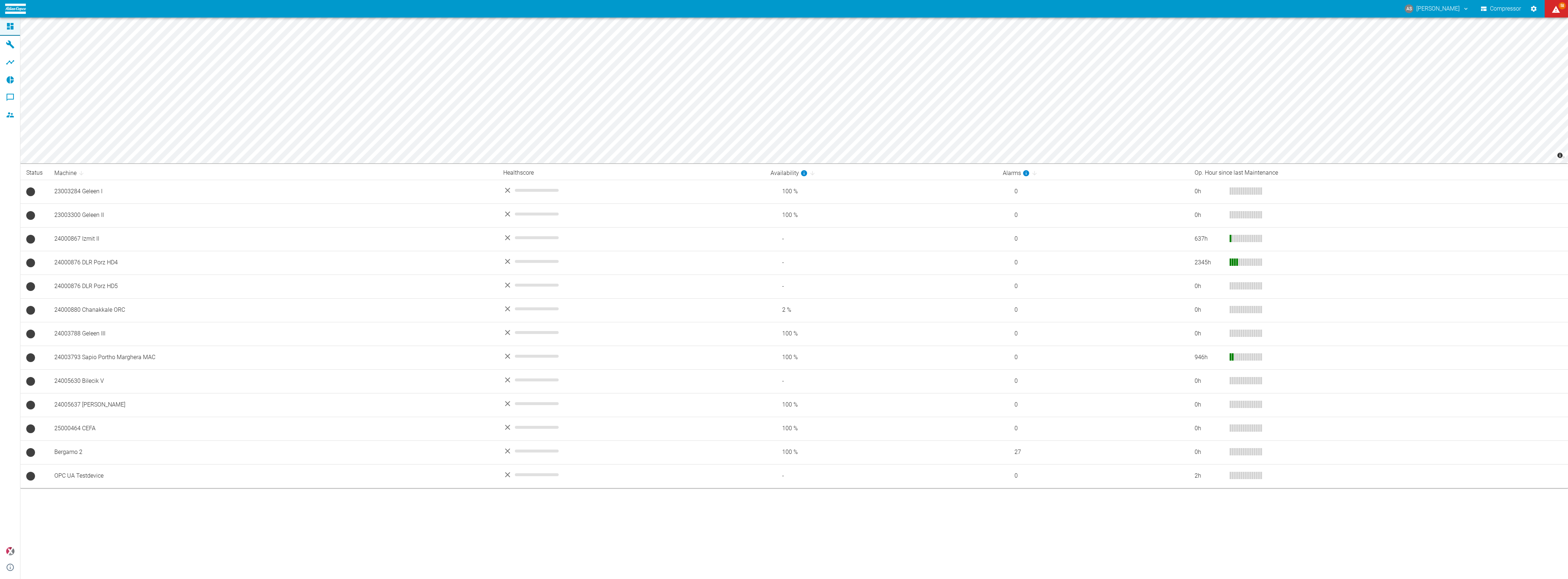
click at [497, 172] on th "Healthscore" at bounding box center [631, 173] width 267 height 13
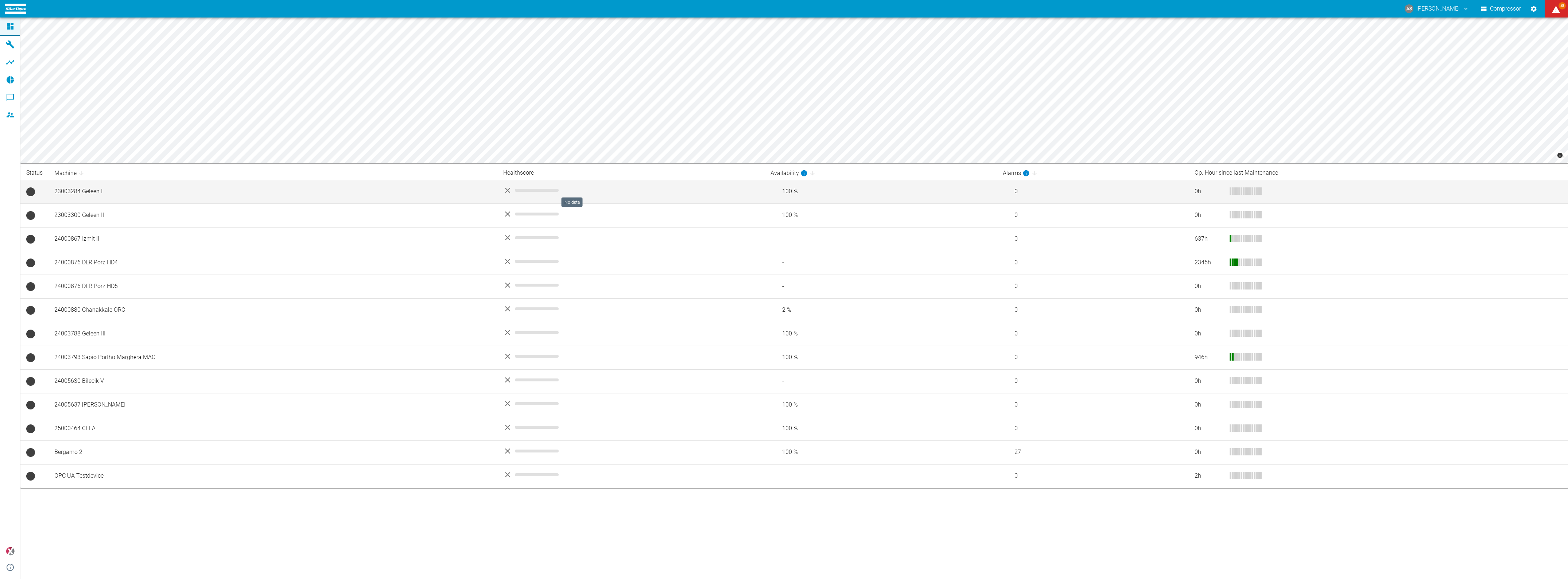
click at [515, 189] on span "No data" at bounding box center [537, 190] width 44 height 3
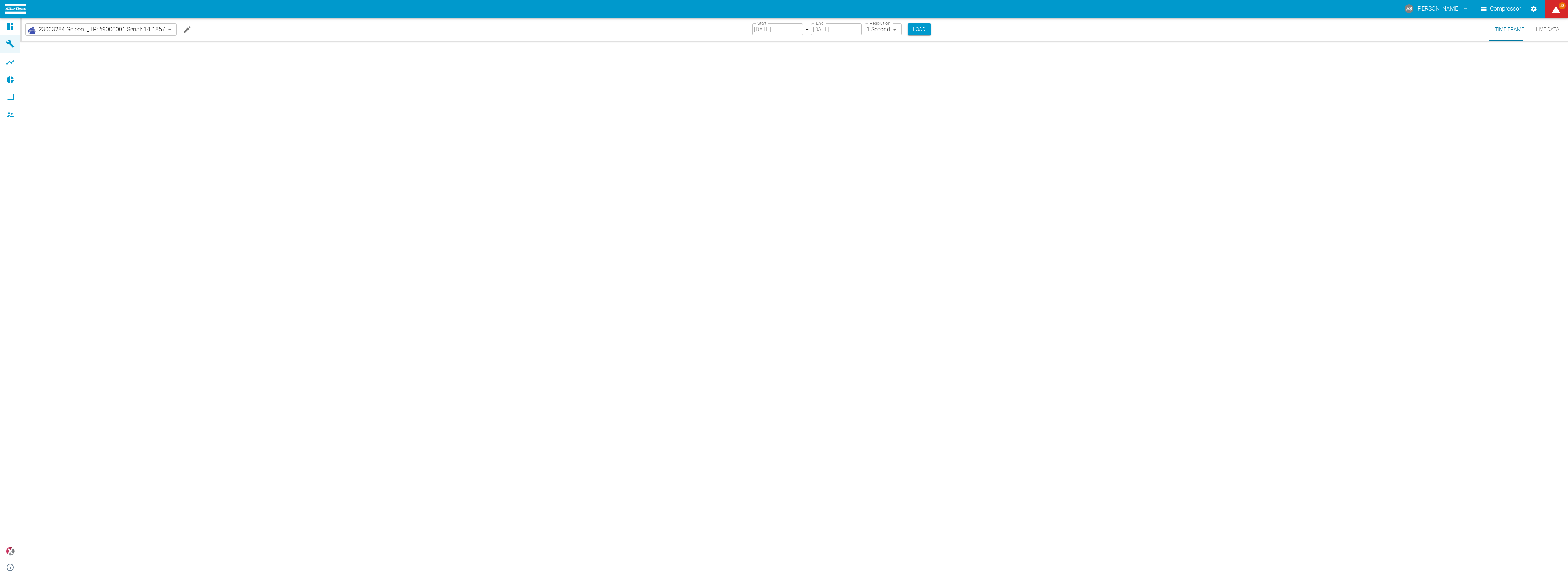
type input "2min"
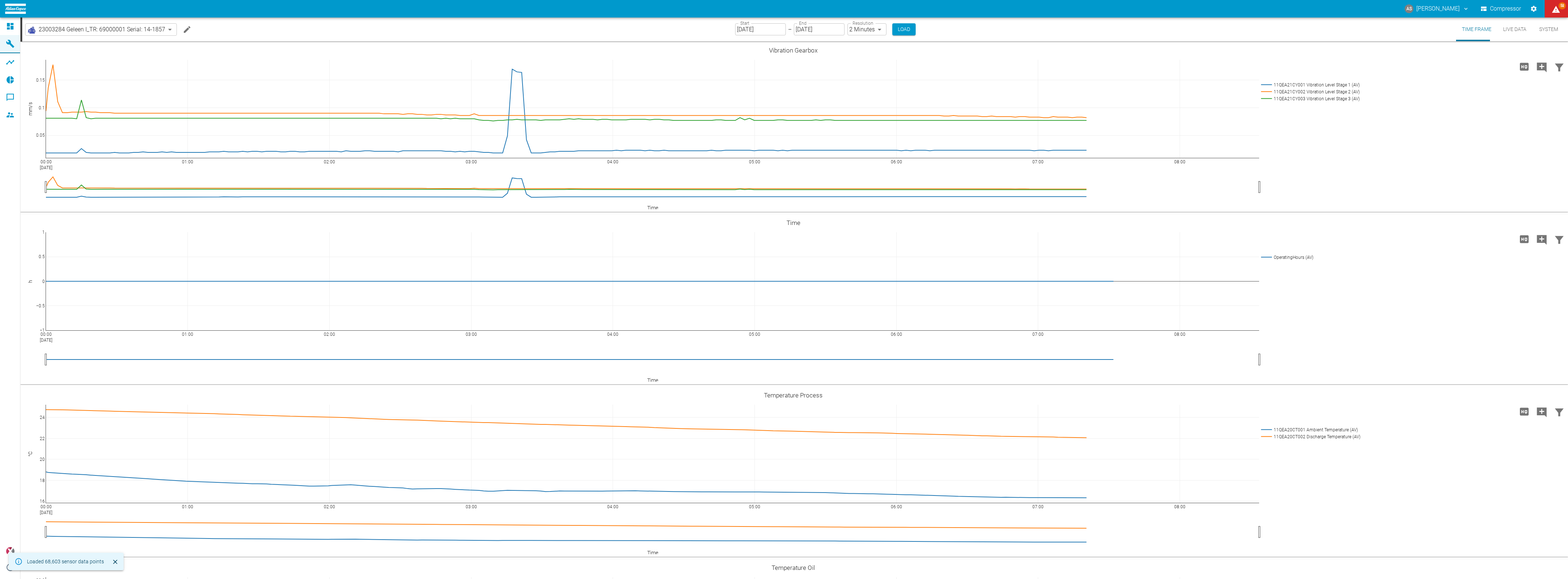
click at [183, 29] on icon "Edit machine" at bounding box center [187, 29] width 9 height 9
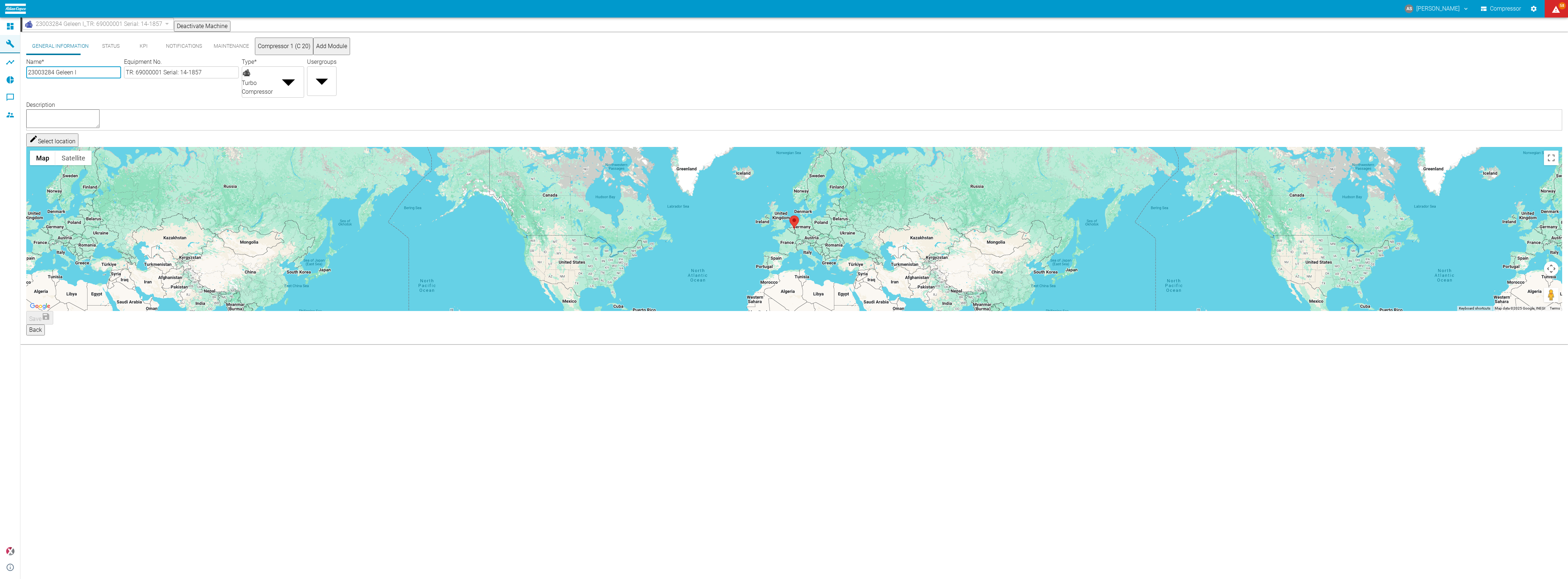
click at [130, 49] on button "KPI" at bounding box center [144, 46] width 33 height 18
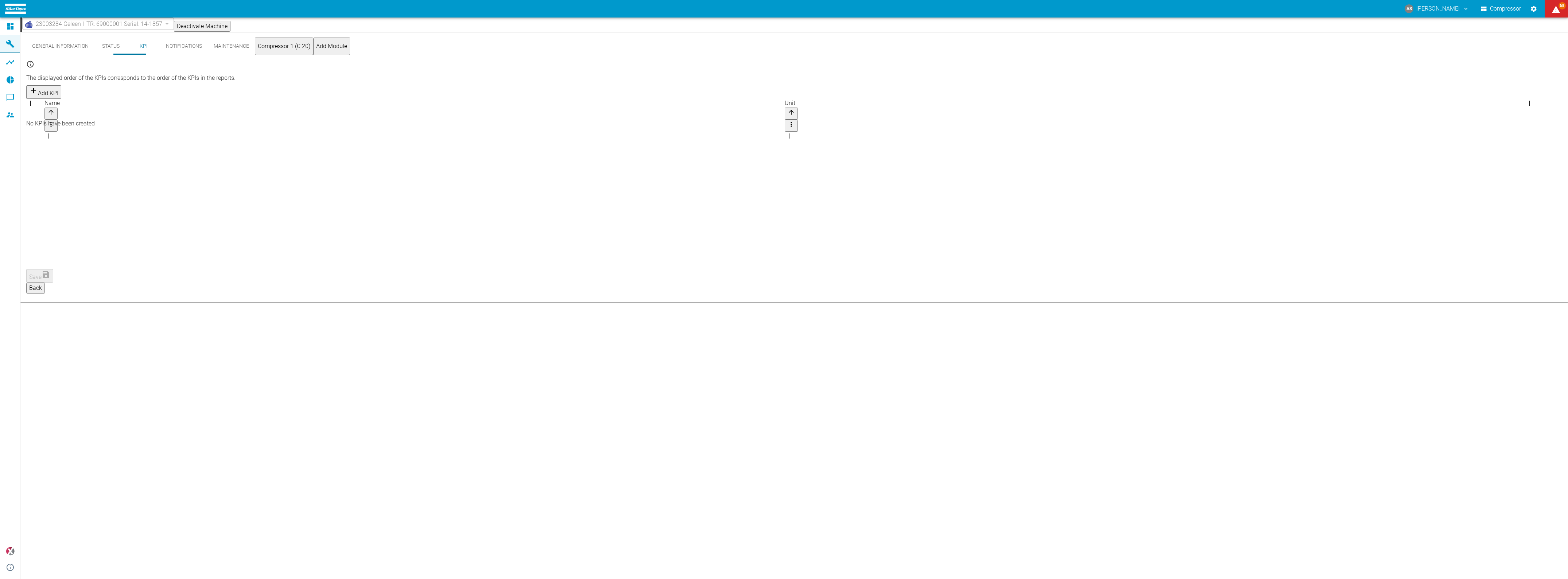
click at [61, 85] on button "Add KPI" at bounding box center [44, 92] width 35 height 13
click at [237, 128] on div "No KPIs have been created" at bounding box center [794, 124] width 1535 height 9
click at [96, 49] on button "Status" at bounding box center [111, 46] width 33 height 18
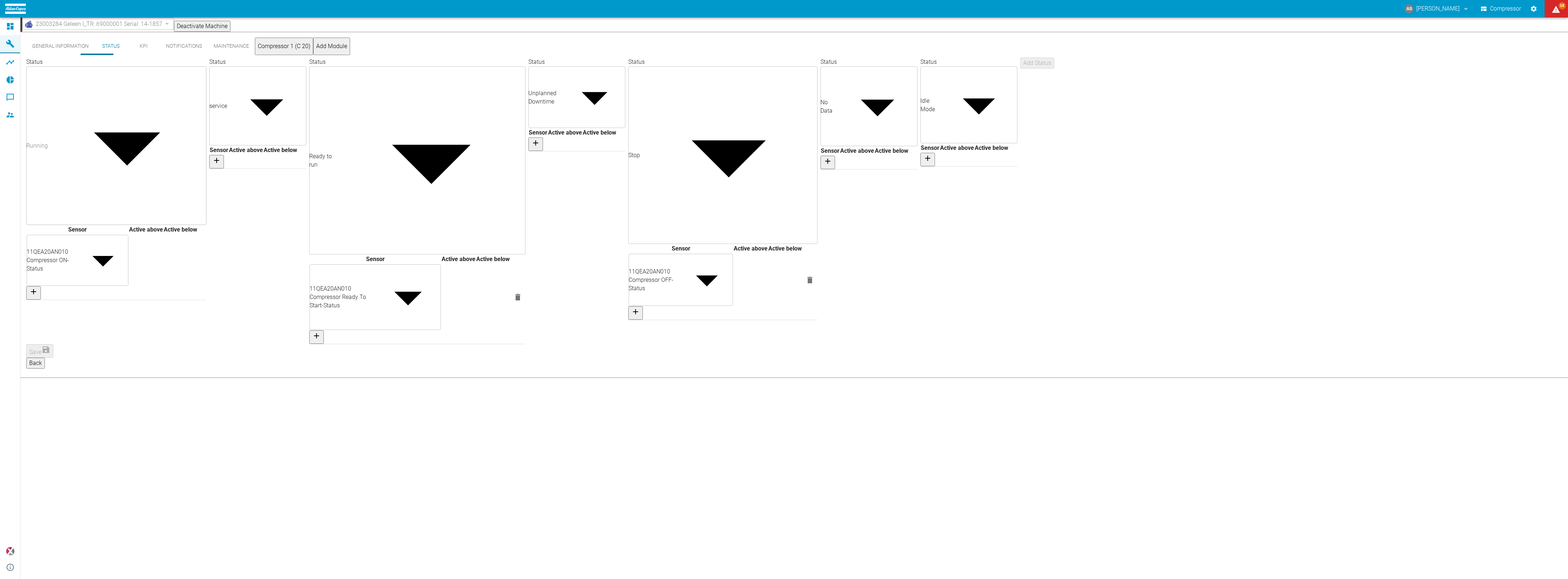
click at [68, 47] on button "General Information" at bounding box center [60, 46] width 68 height 18
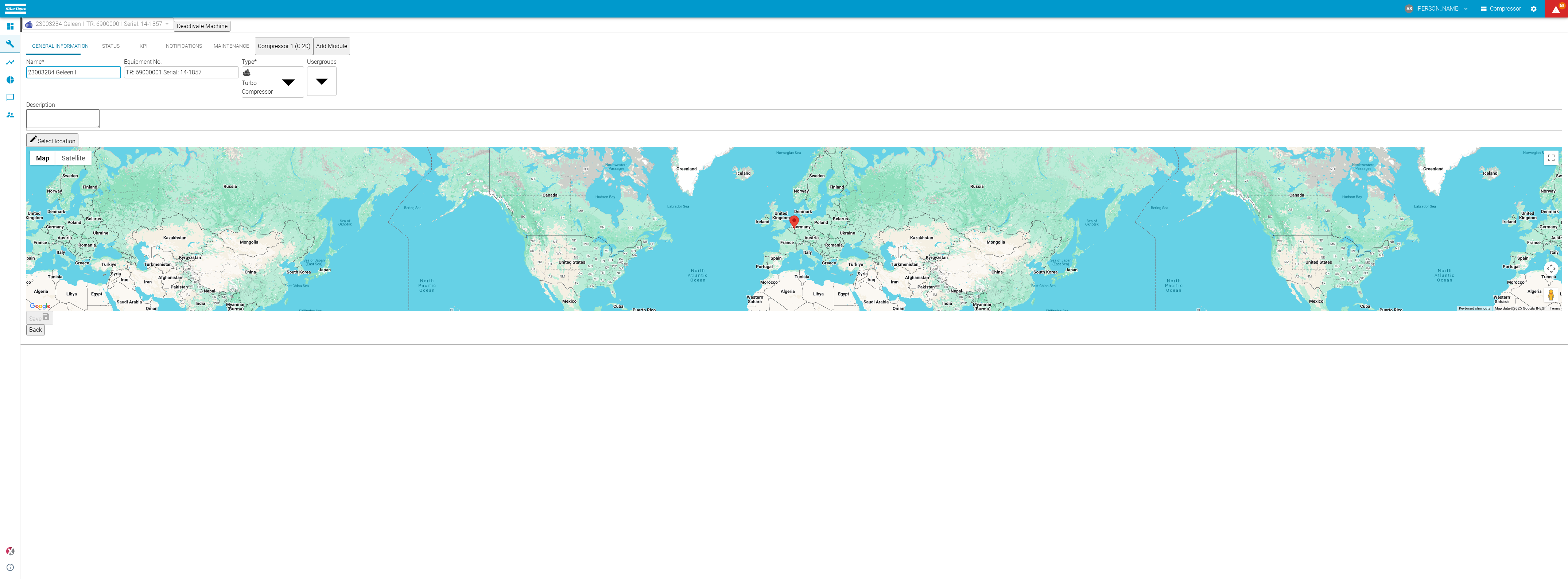
click at [100, 47] on button "Status" at bounding box center [111, 46] width 33 height 18
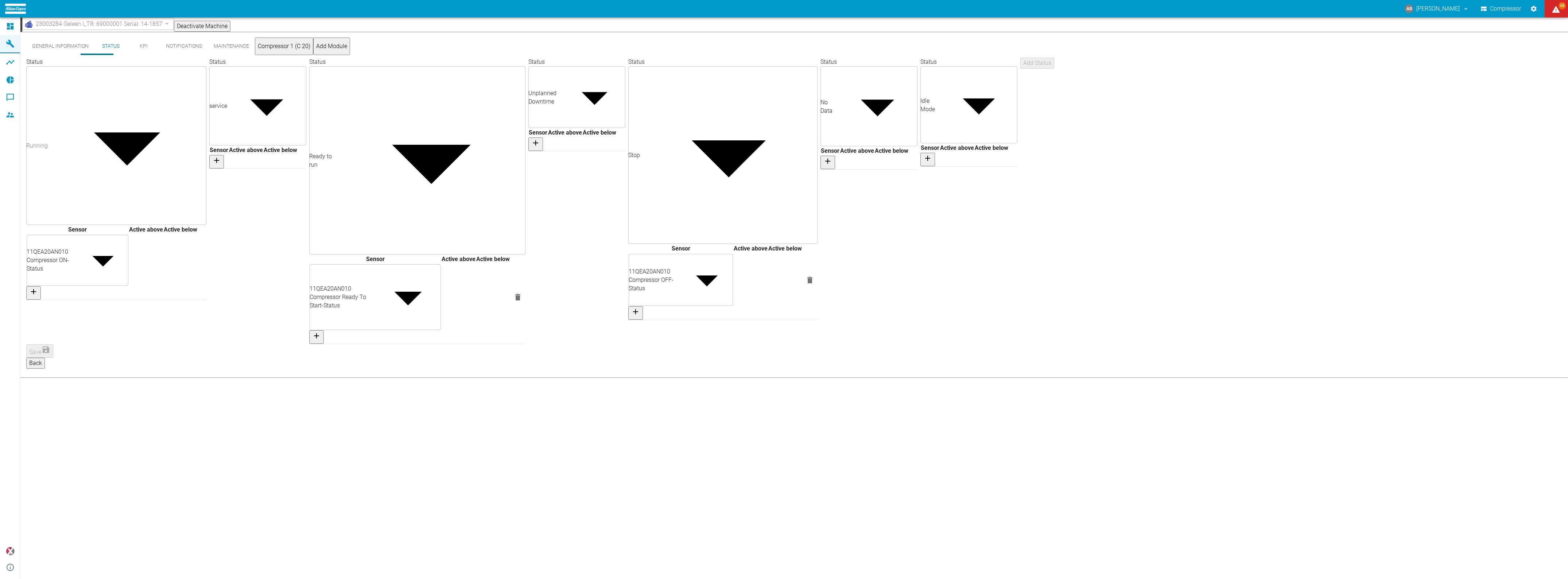
click at [128, 47] on button "KPI" at bounding box center [144, 46] width 33 height 18
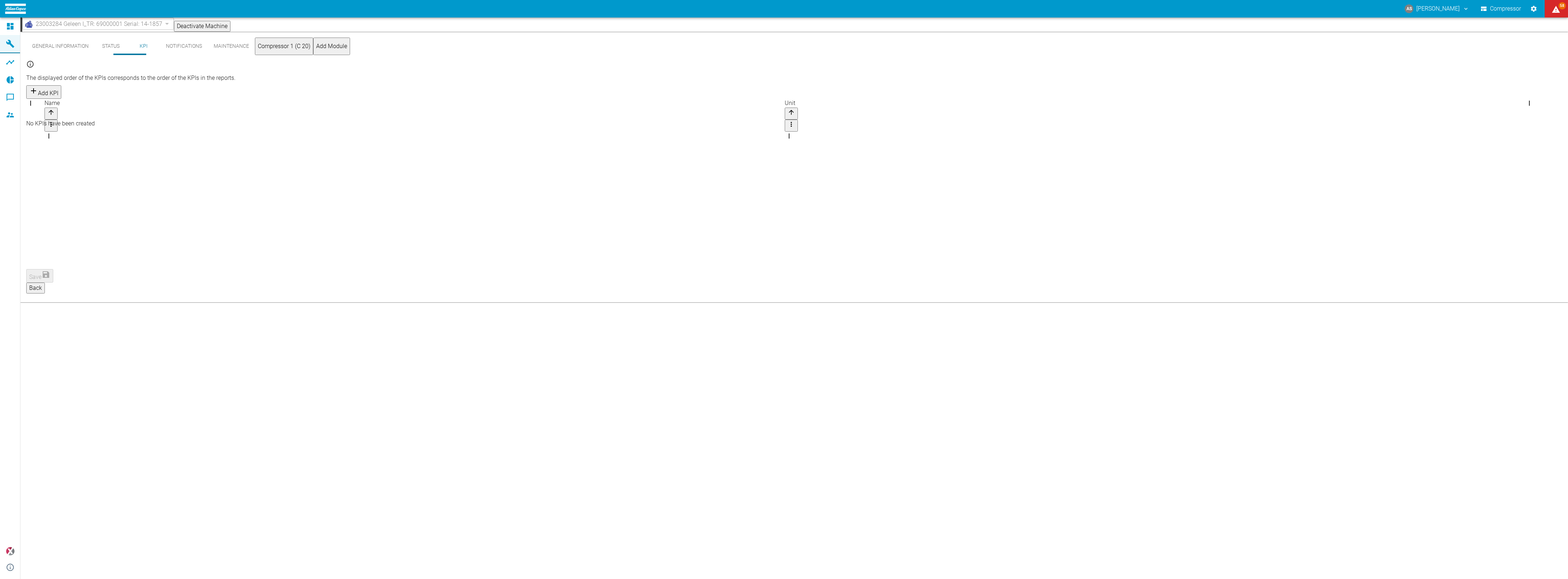
click at [177, 49] on button "Notifications" at bounding box center [184, 46] width 47 height 18
click at [208, 51] on button "Maintenance" at bounding box center [231, 46] width 47 height 18
click at [255, 49] on button "Compressor 1 (C 20)" at bounding box center [284, 46] width 58 height 18
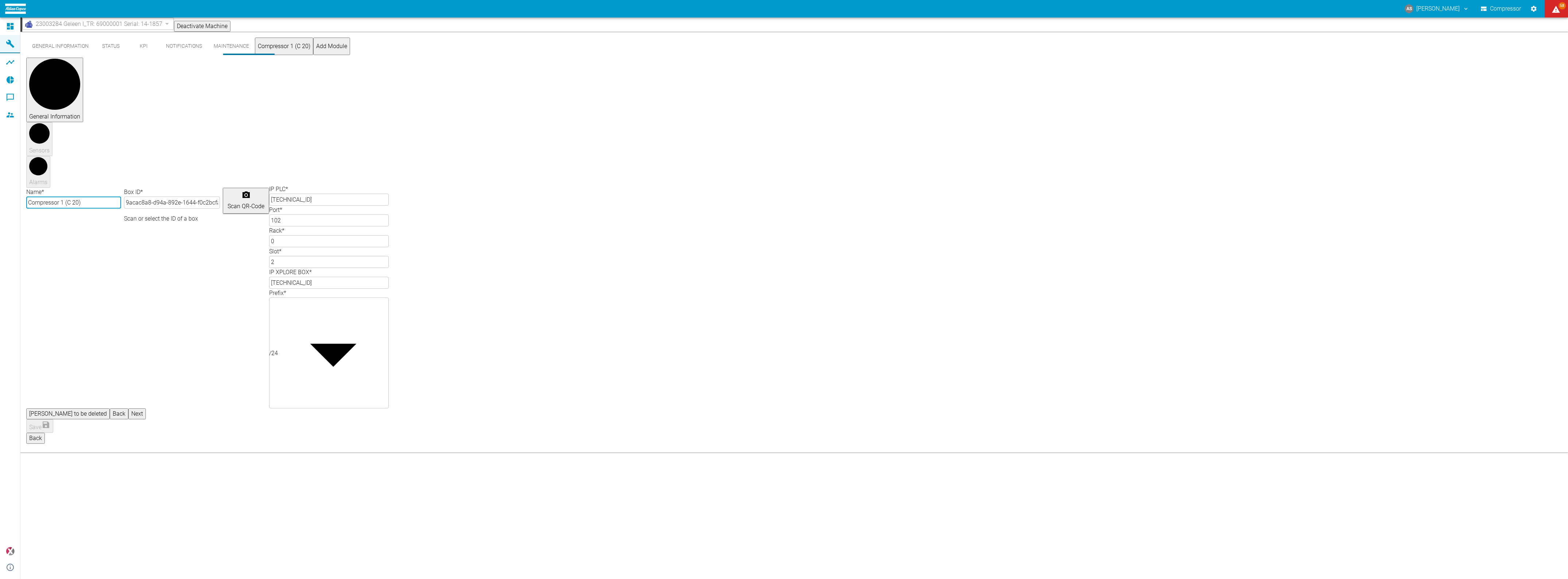
click at [208, 48] on button "Maintenance" at bounding box center [231, 46] width 47 height 18
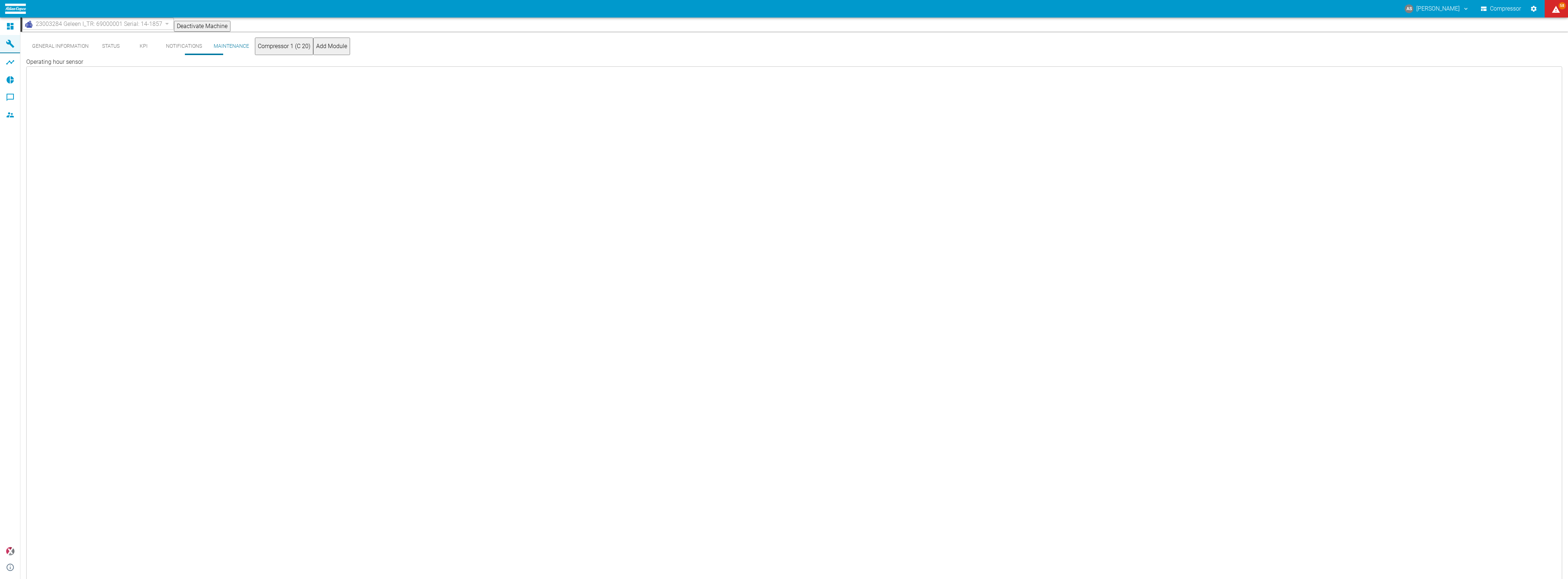
click at [170, 52] on button "Notifications" at bounding box center [184, 46] width 47 height 18
click at [130, 48] on button "KPI" at bounding box center [144, 46] width 33 height 18
click at [62, 48] on button "General Information" at bounding box center [60, 46] width 68 height 18
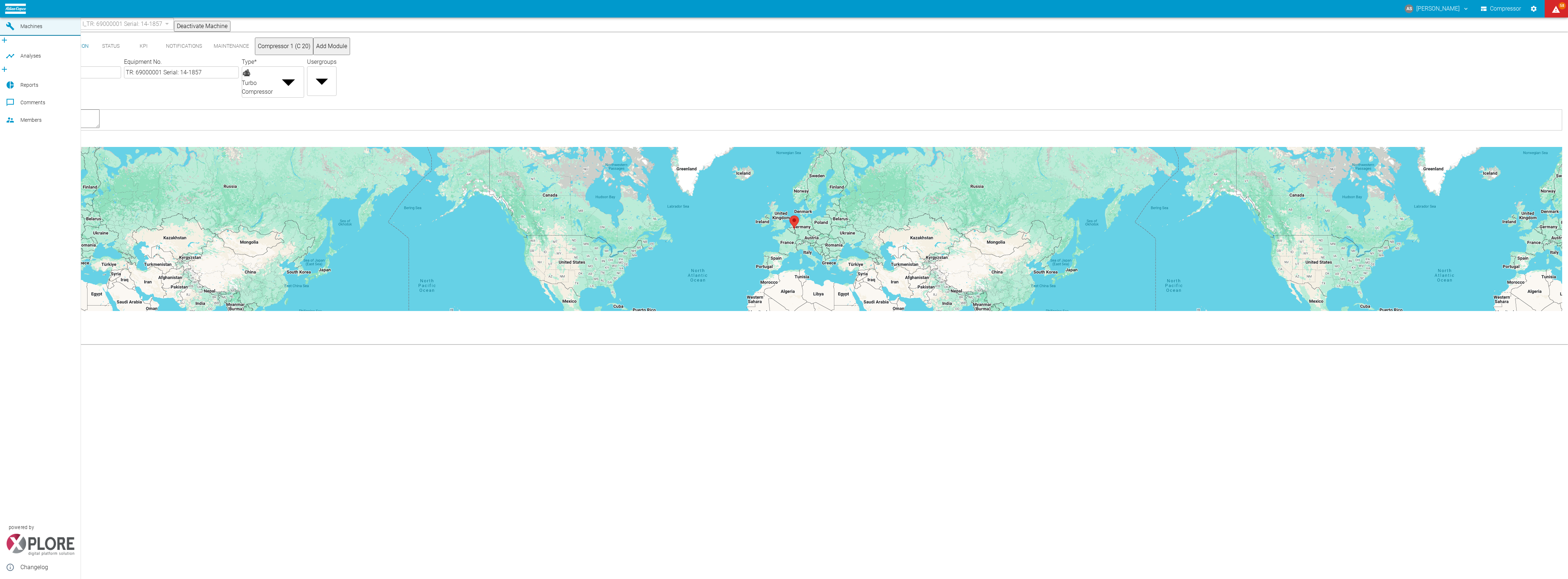
click at [9, 13] on icon at bounding box center [10, 9] width 9 height 9
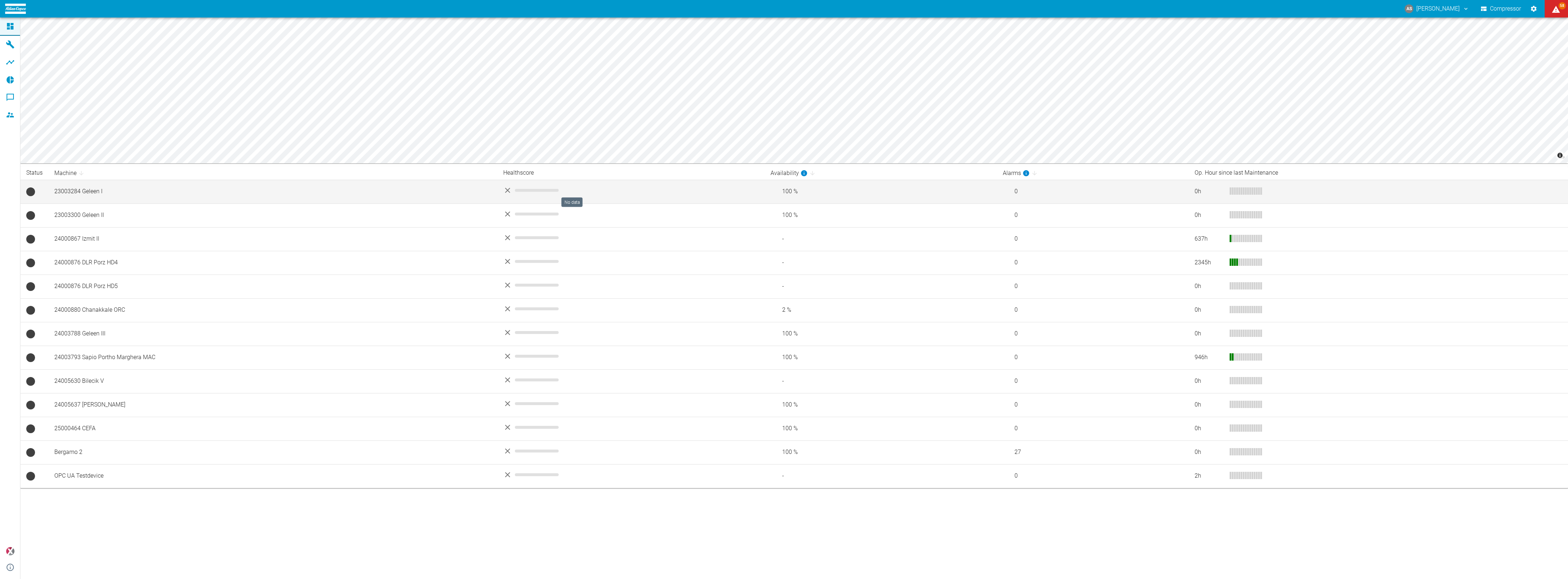
click at [503, 189] on icon "No data" at bounding box center [508, 191] width 9 height 9
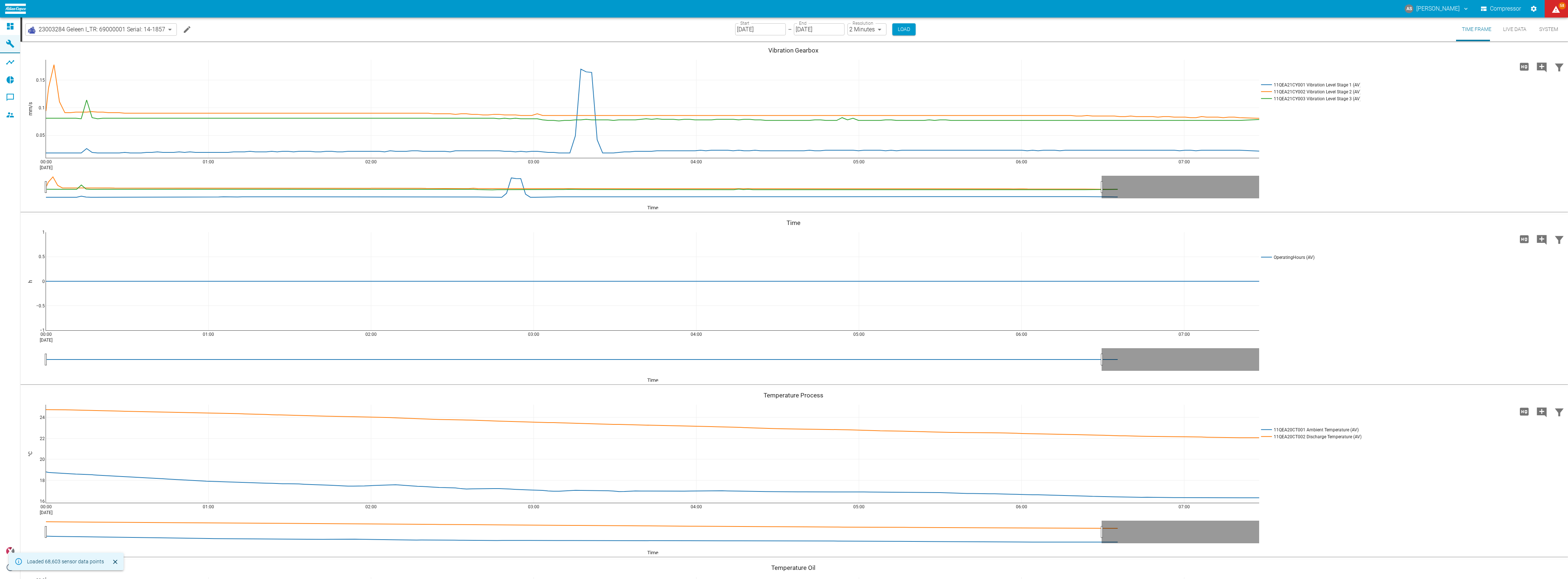
click at [1545, 28] on button "System" at bounding box center [1549, 29] width 33 height 24
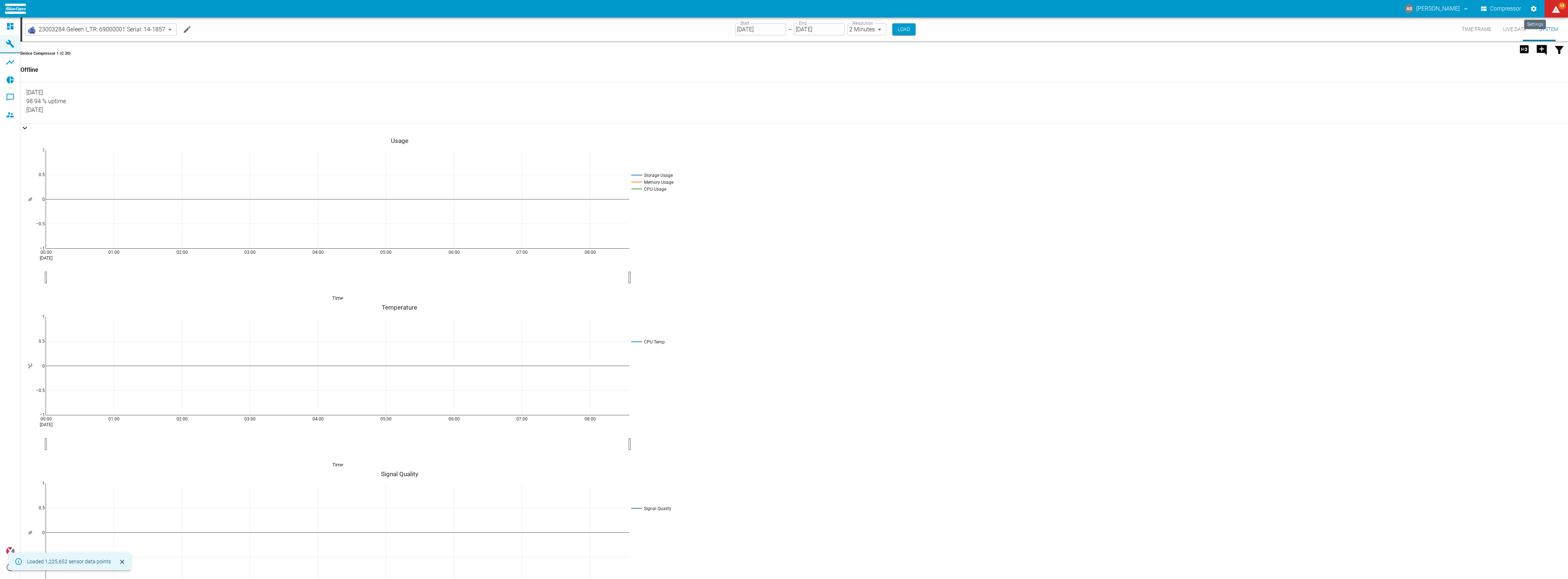
click at [1535, 8] on icon "Settings" at bounding box center [1534, 9] width 7 height 7
click at [21, 58] on span "Analyses" at bounding box center [31, 56] width 21 height 6
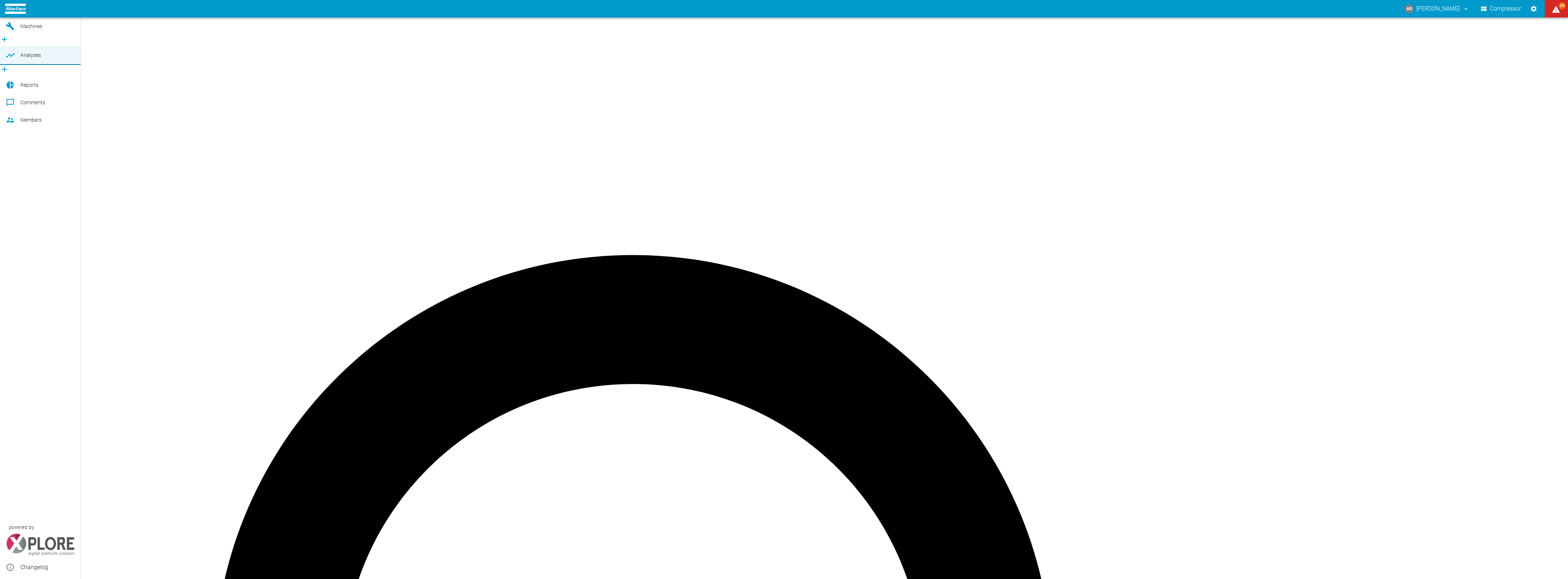
click at [26, 29] on span "Machines" at bounding box center [32, 26] width 22 height 6
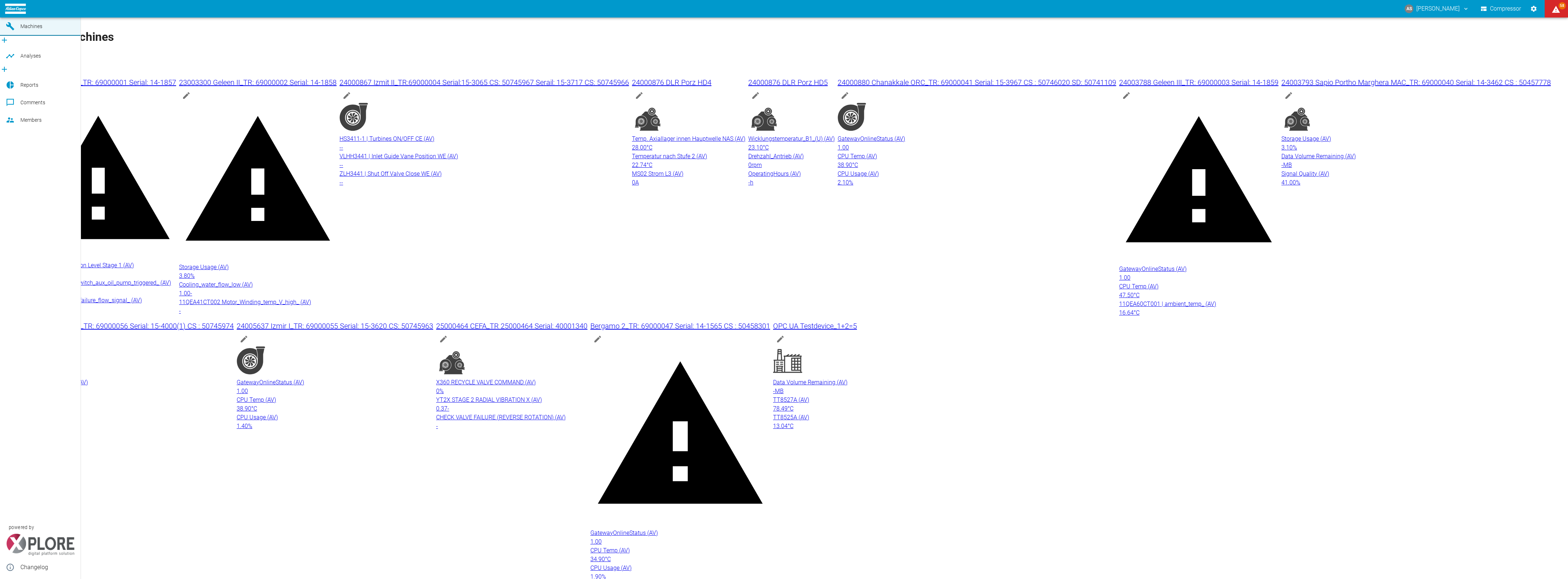
click at [9, 13] on icon at bounding box center [10, 9] width 9 height 9
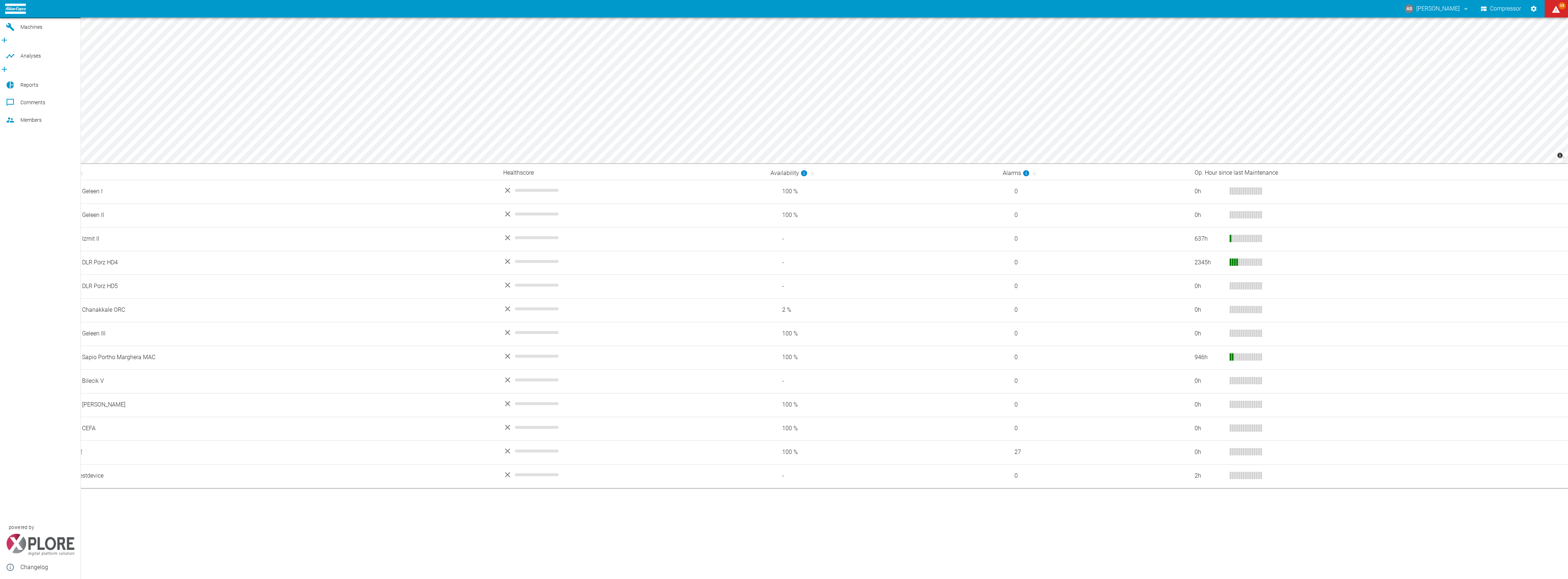
click at [9, 13] on icon at bounding box center [10, 9] width 9 height 9
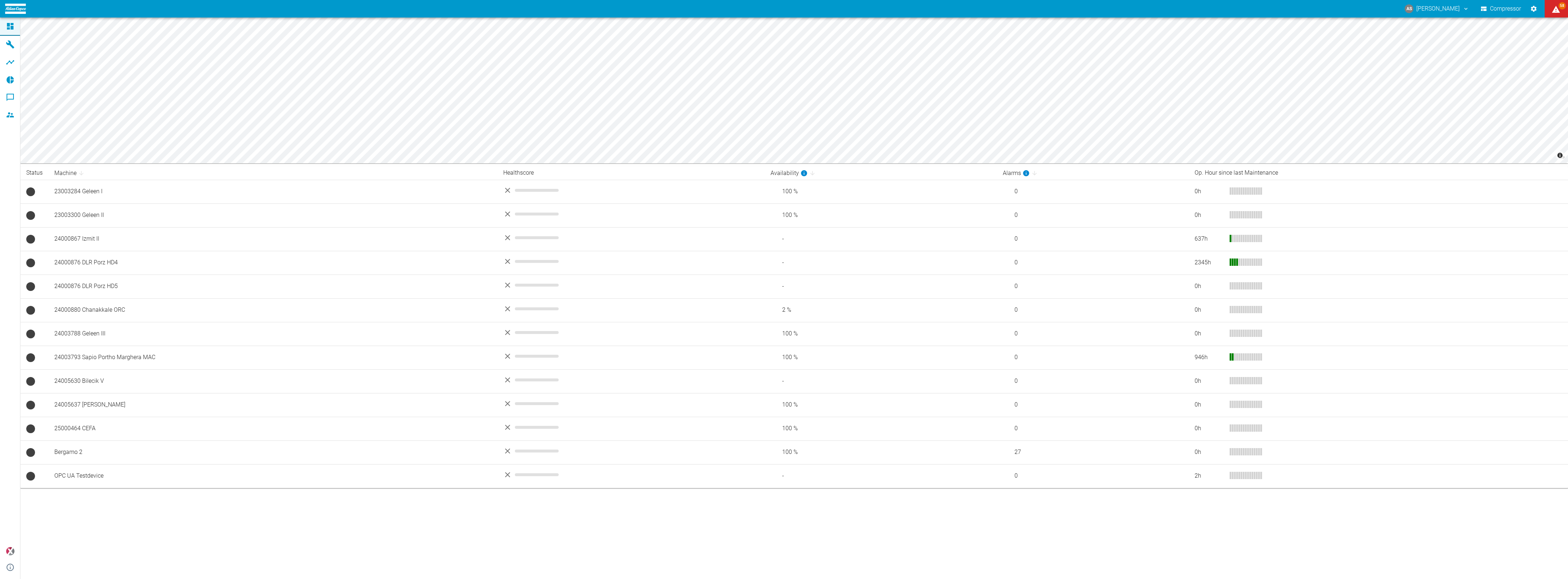
click at [13, 42] on div at bounding box center [12, 44] width 11 height 9
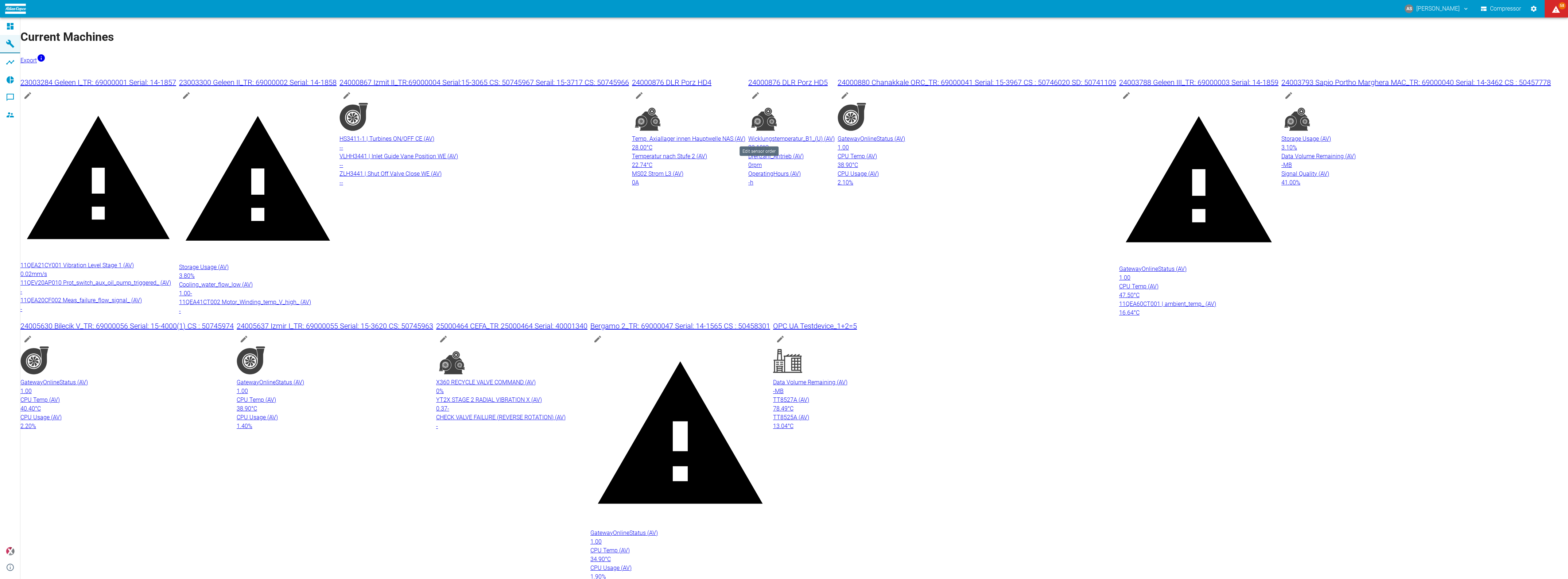
click at [841, 100] on icon "edit machine" at bounding box center [845, 96] width 9 height 9
drag, startPoint x: 881, startPoint y: 560, endPoint x: 879, endPoint y: 555, distance: 5.4
click at [838, 87] on span "24000880 Chanakkale ORC_TR: 69000041 Serial: 15-3967 CS : 50746020 SD: 50741109" at bounding box center [977, 82] width 279 height 9
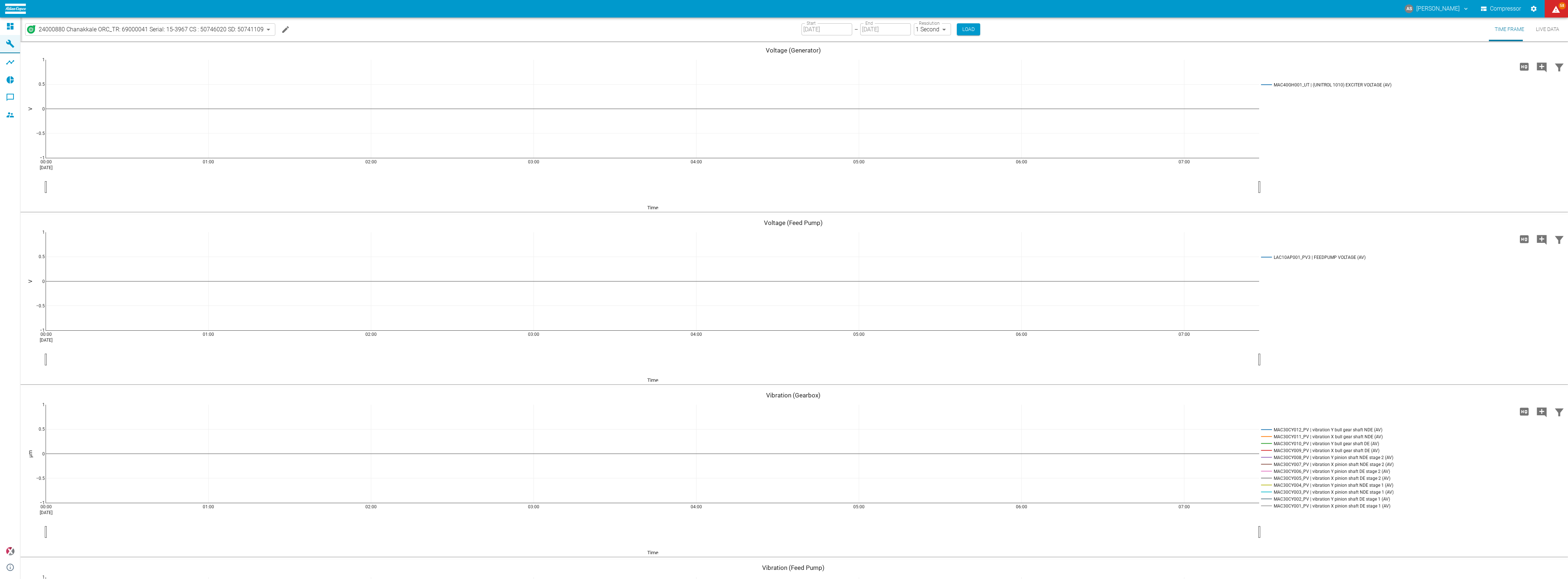
type input "2min"
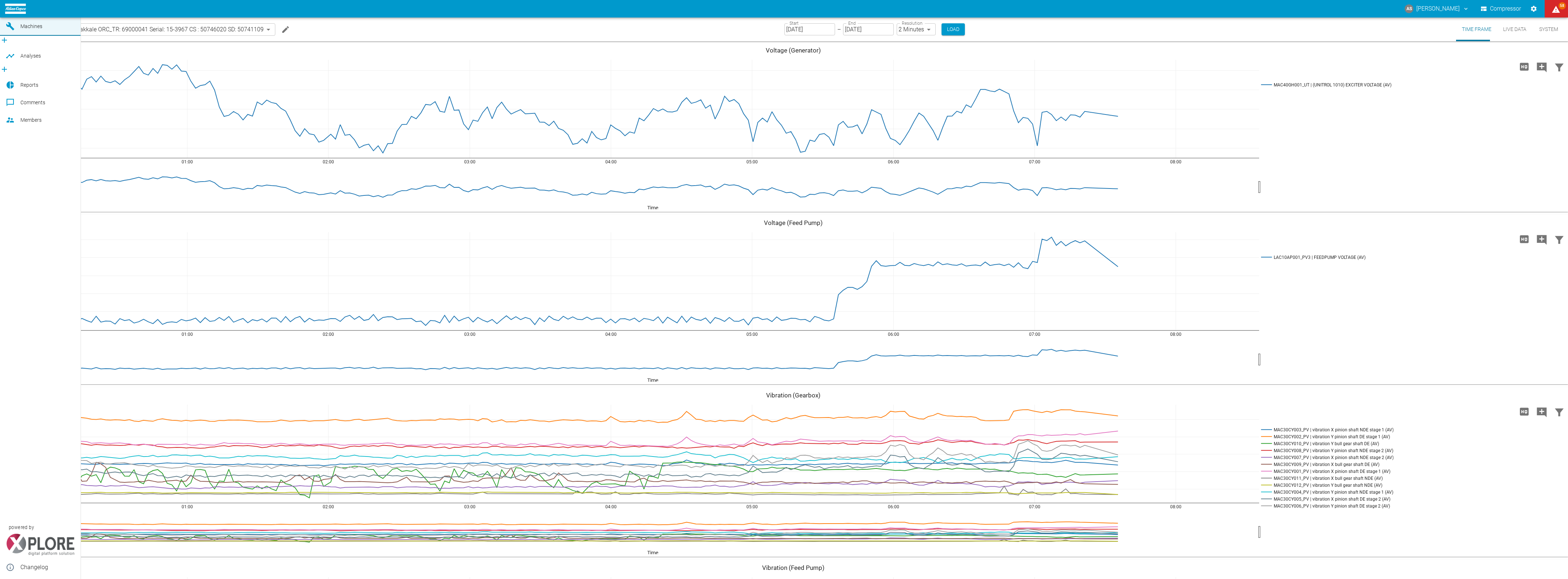
click at [6, 13] on icon at bounding box center [10, 9] width 9 height 9
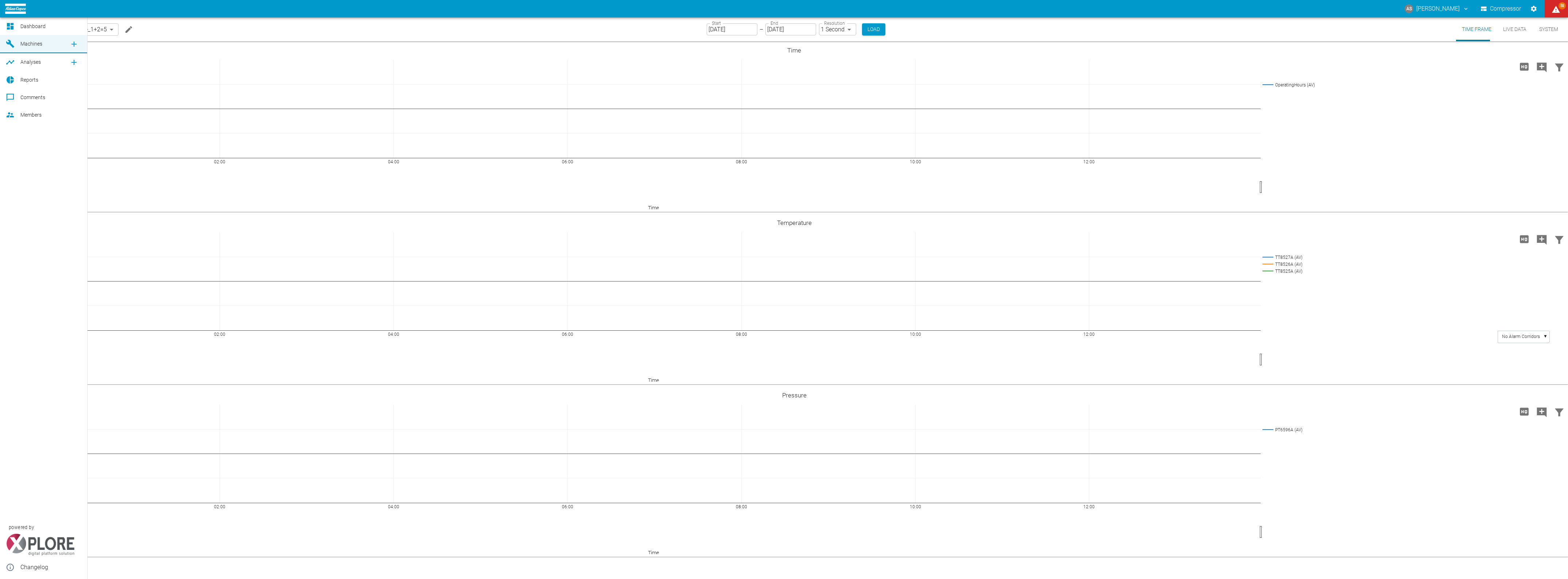
click at [10, 26] on icon at bounding box center [10, 26] width 7 height 7
click at [86, 32] on body "AS Andreas Schmitt Compressor 58 Dashboard Machines Analyses Reports Comments M…" at bounding box center [784, 289] width 1568 height 579
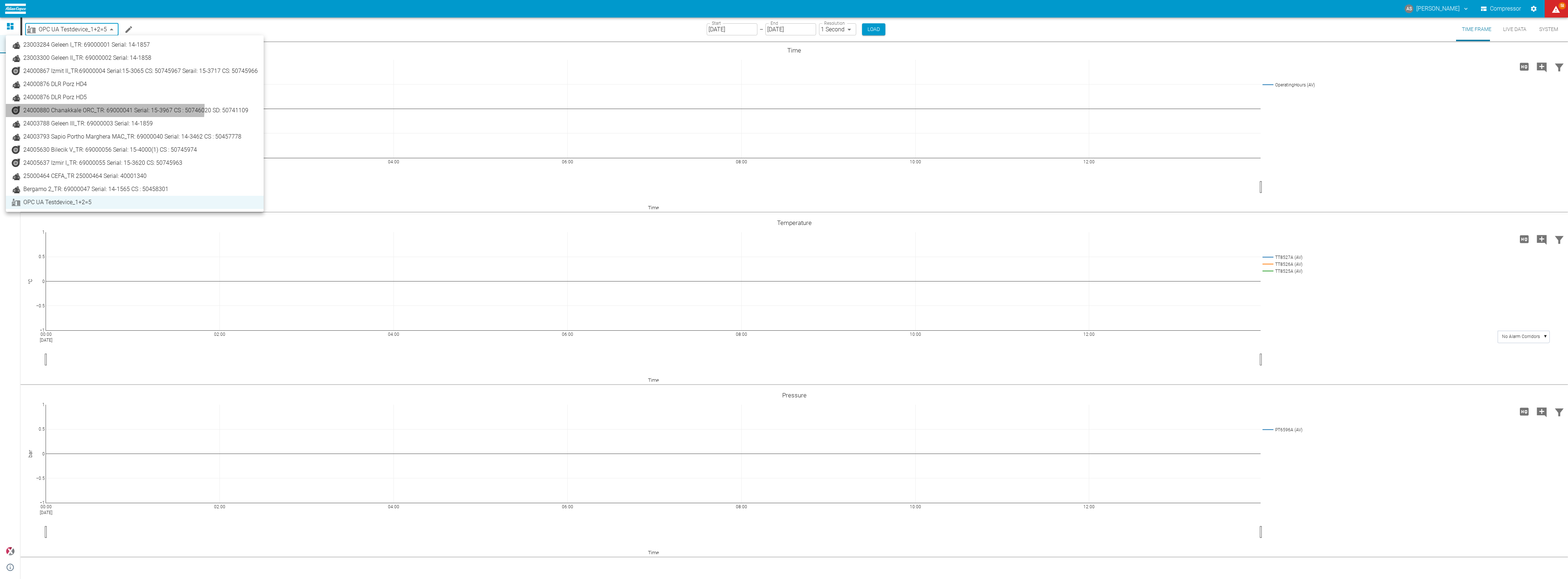
click at [66, 106] on link "24000880 Chanakkale ORC_TR: 69000041 Serial: 15-3967 CS : 50746020 SD: 50741109" at bounding box center [135, 110] width 246 height 9
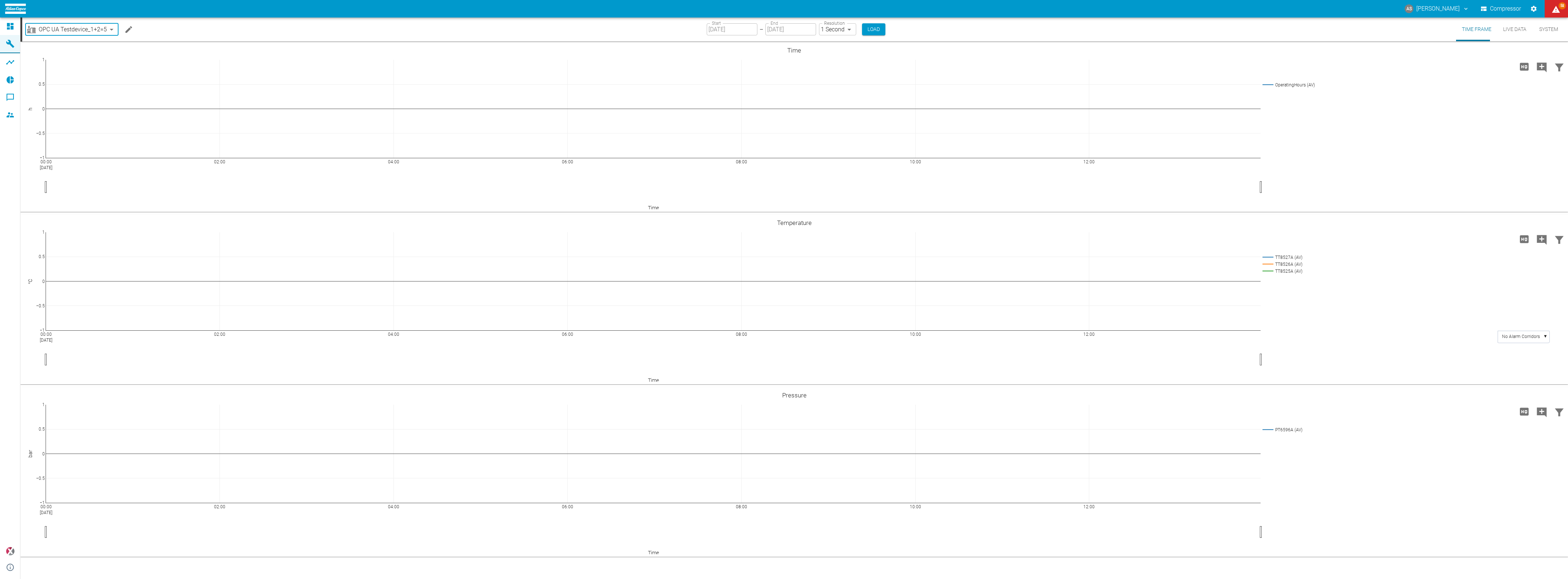
type input "0e4d3a30-f7ce-4132-a474-0e0a736dedb2"
type input "[DATE]"
type input "2min"
